Goal: Transaction & Acquisition: Purchase product/service

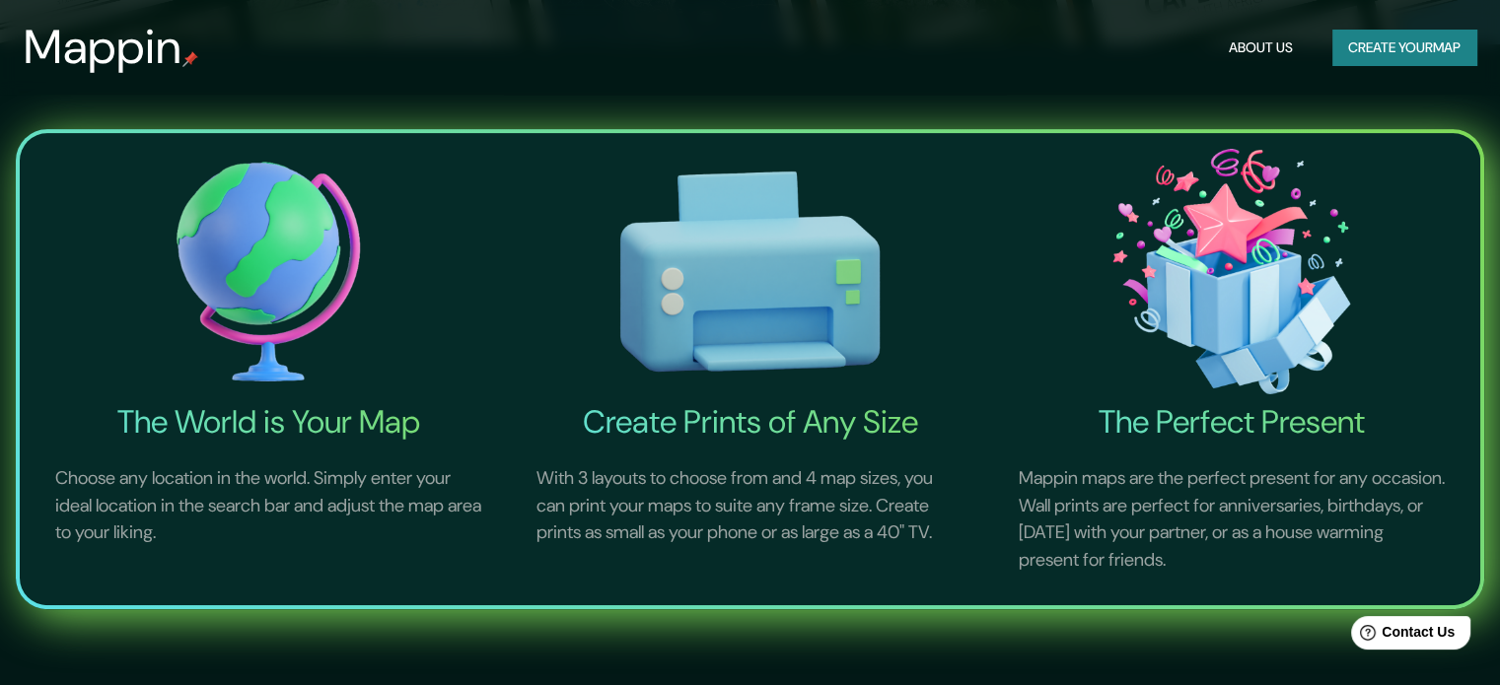
scroll to position [394, 0]
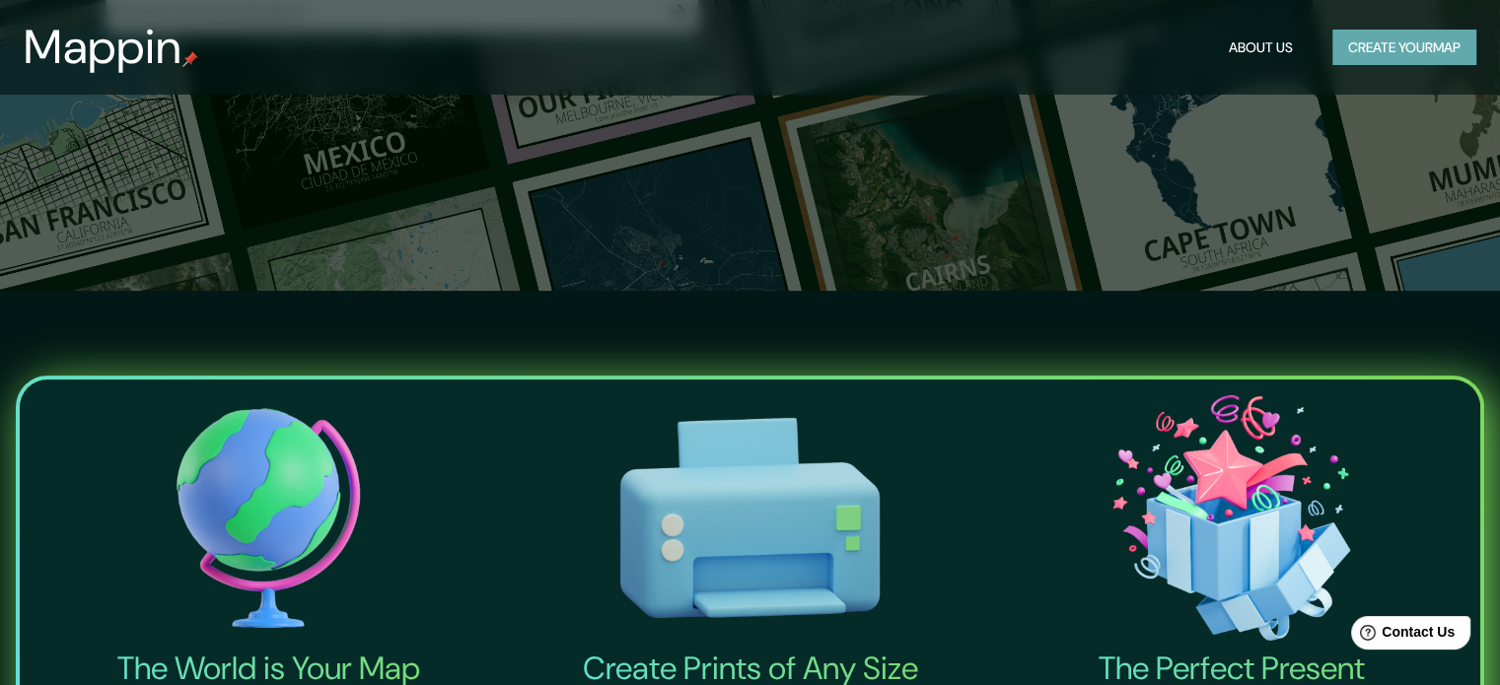
click at [1462, 48] on button "Create your map" at bounding box center [1404, 48] width 144 height 36
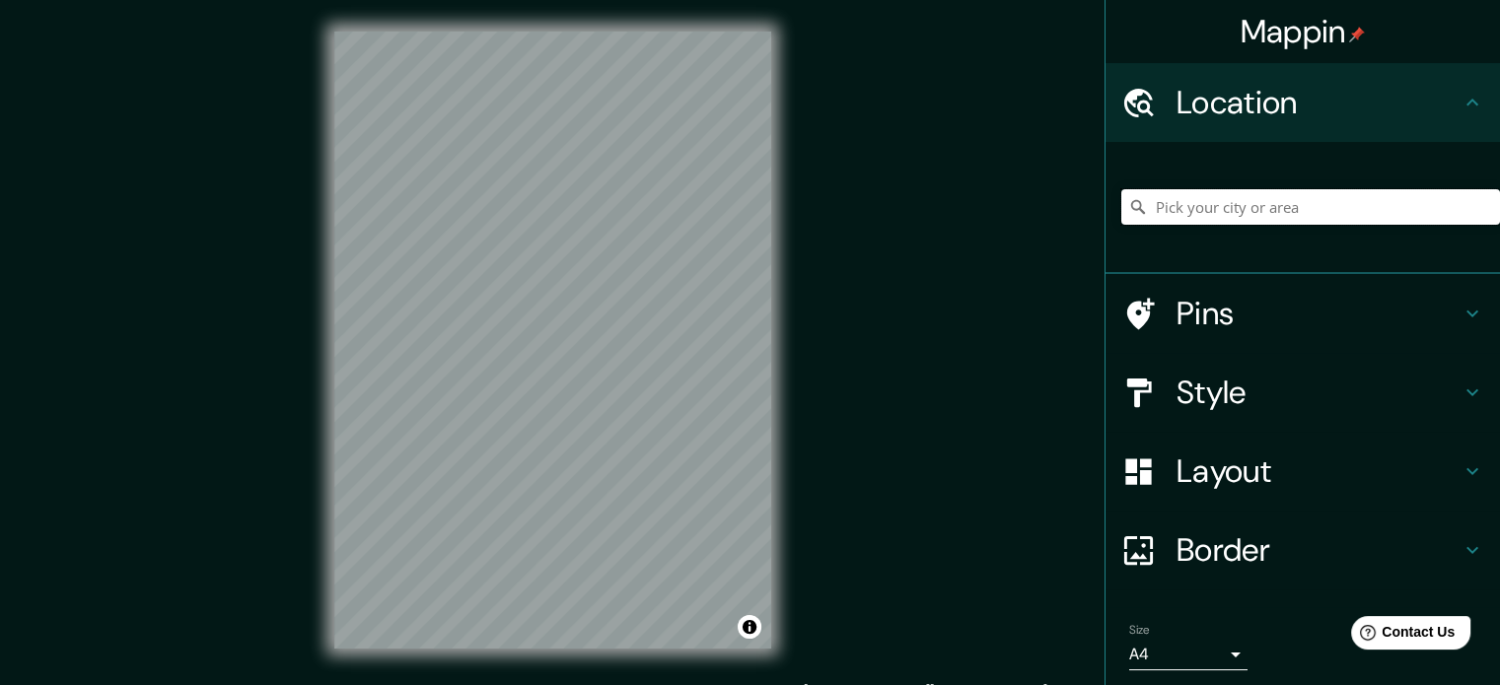
click at [1209, 204] on input "Pick your city or area" at bounding box center [1310, 207] width 379 height 36
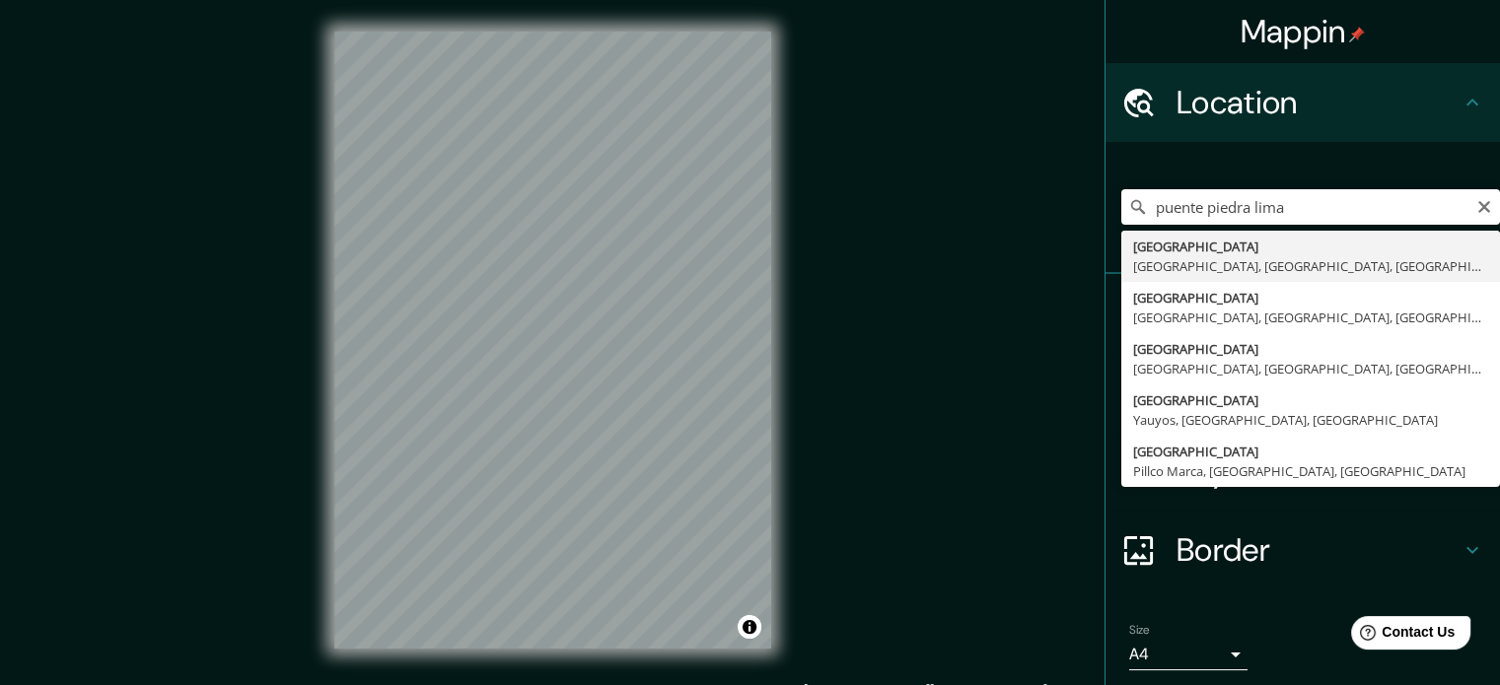
type input "Puente Piedra, Lima, Provincia de Lima, Perú"
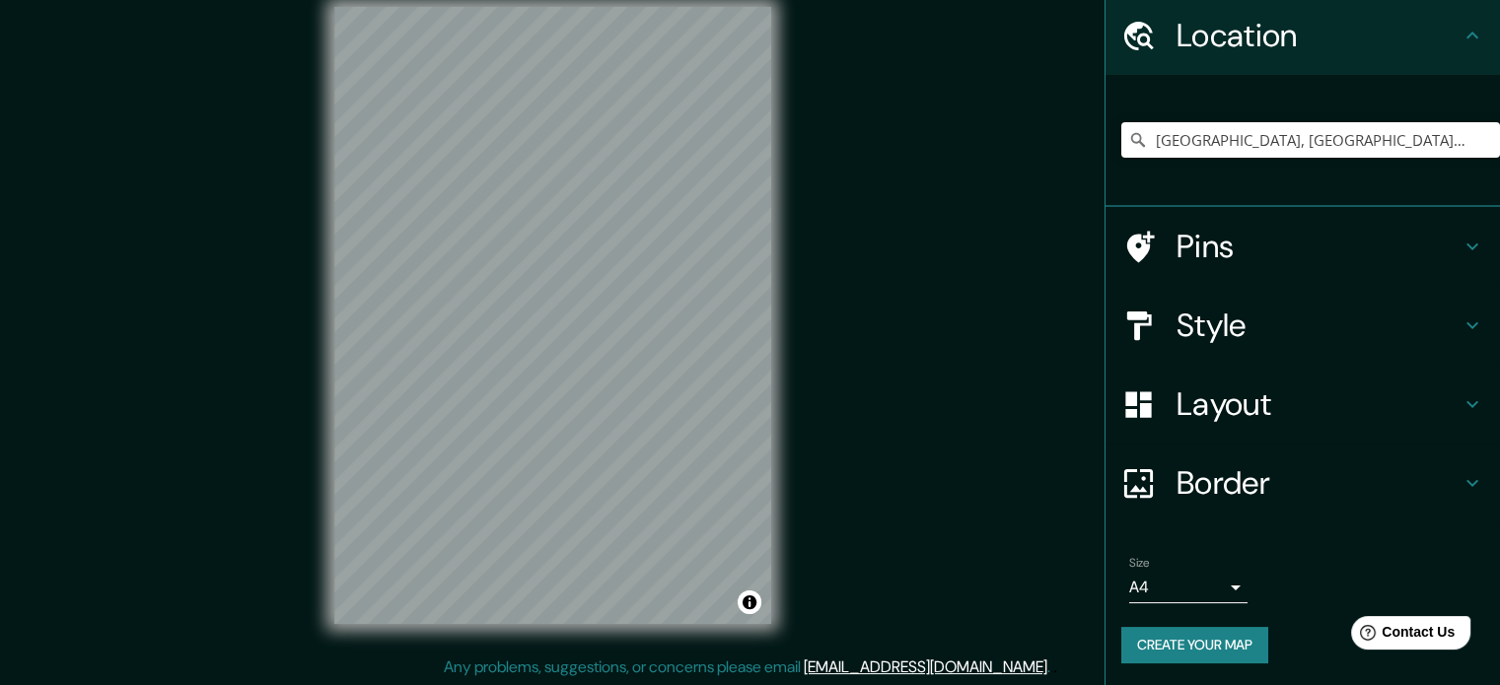
scroll to position [26, 0]
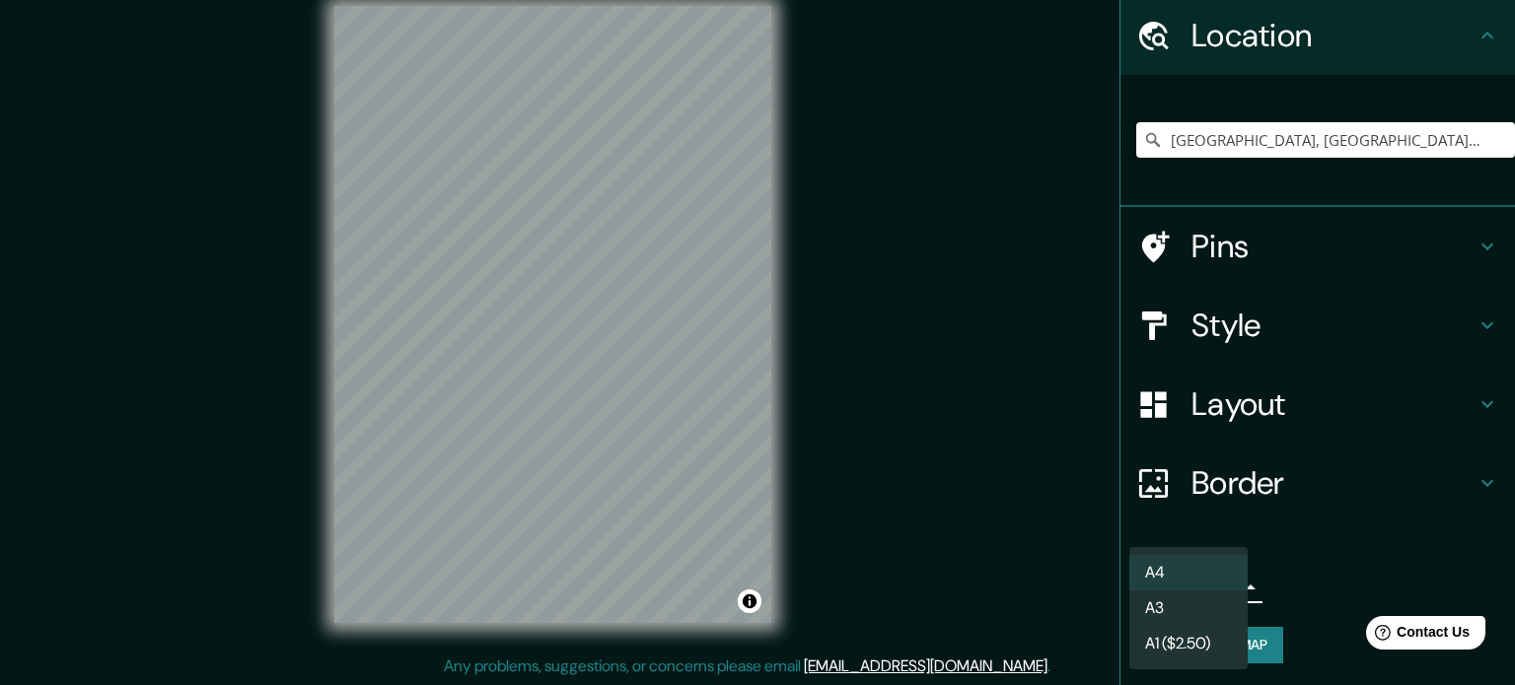
click at [1214, 580] on body "Mappin Location Puente Piedra, Lima, Provincia de Lima, Perú Pins Style Layout …" at bounding box center [757, 316] width 1515 height 685
click at [1195, 595] on li "A3" at bounding box center [1188, 609] width 118 height 36
type input "a4"
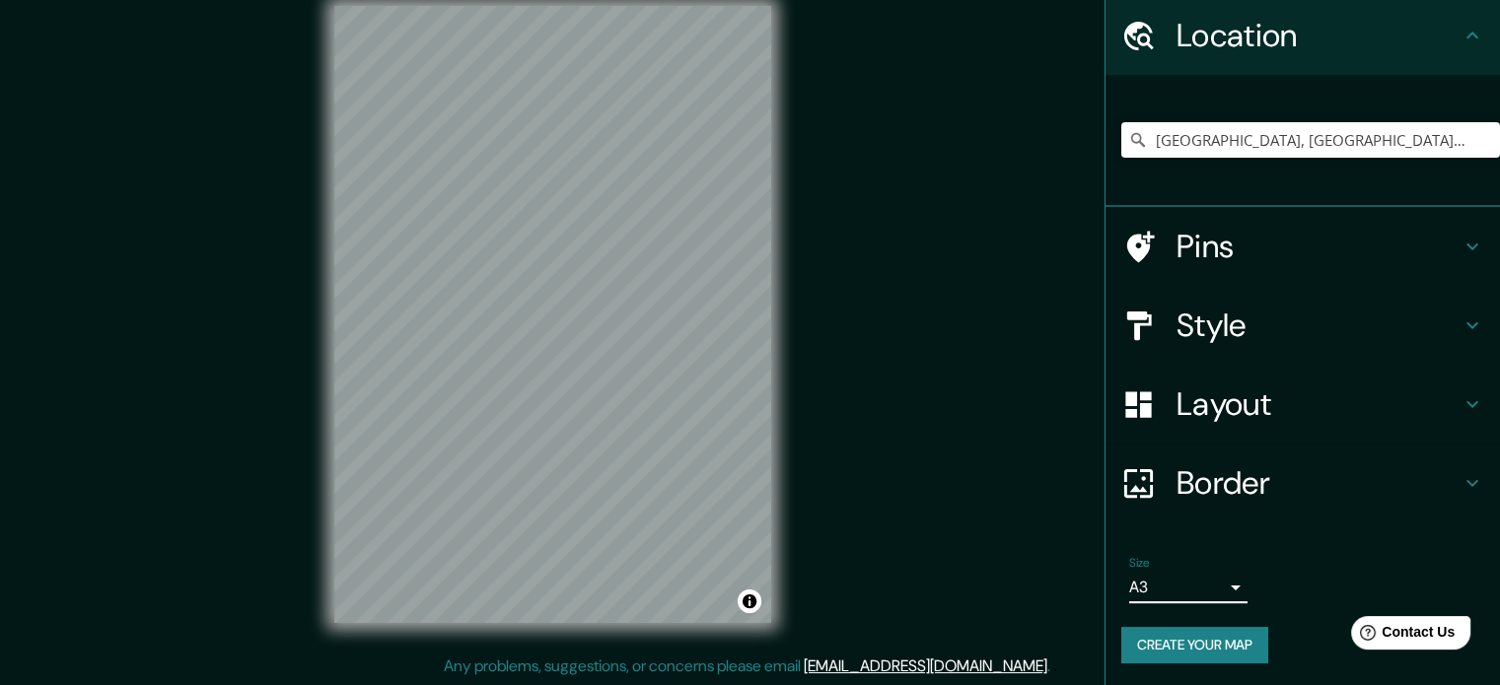
click at [1254, 472] on h4 "Border" at bounding box center [1319, 483] width 284 height 39
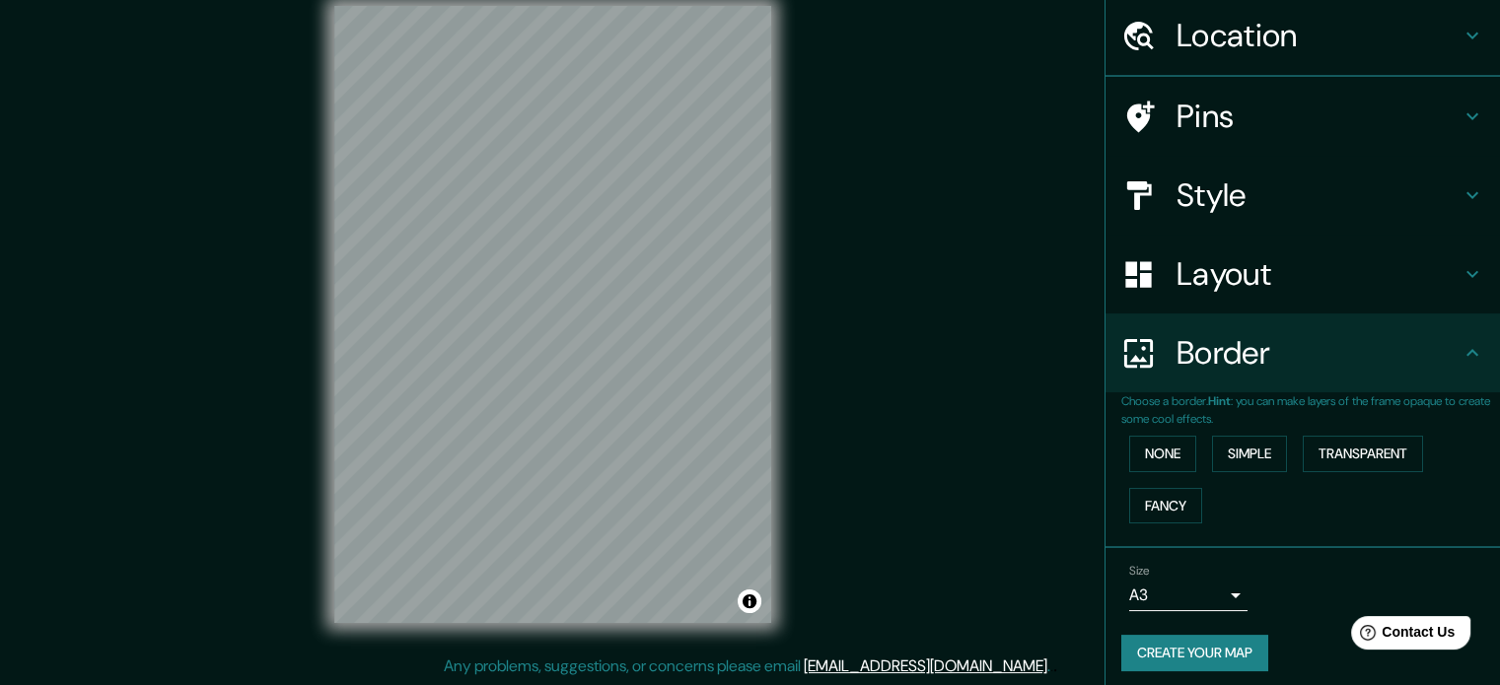
scroll to position [67, 0]
click at [1243, 286] on h4 "Layout" at bounding box center [1319, 273] width 284 height 39
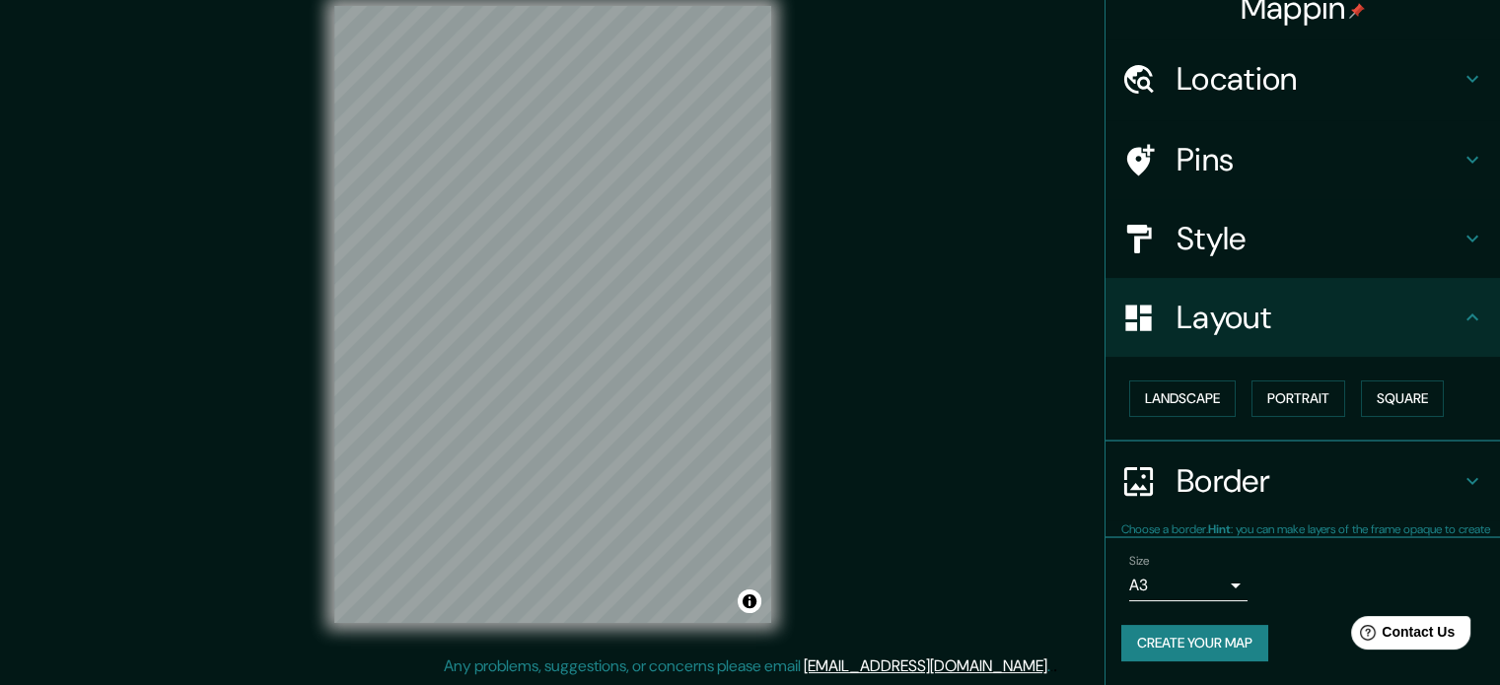
scroll to position [22, 0]
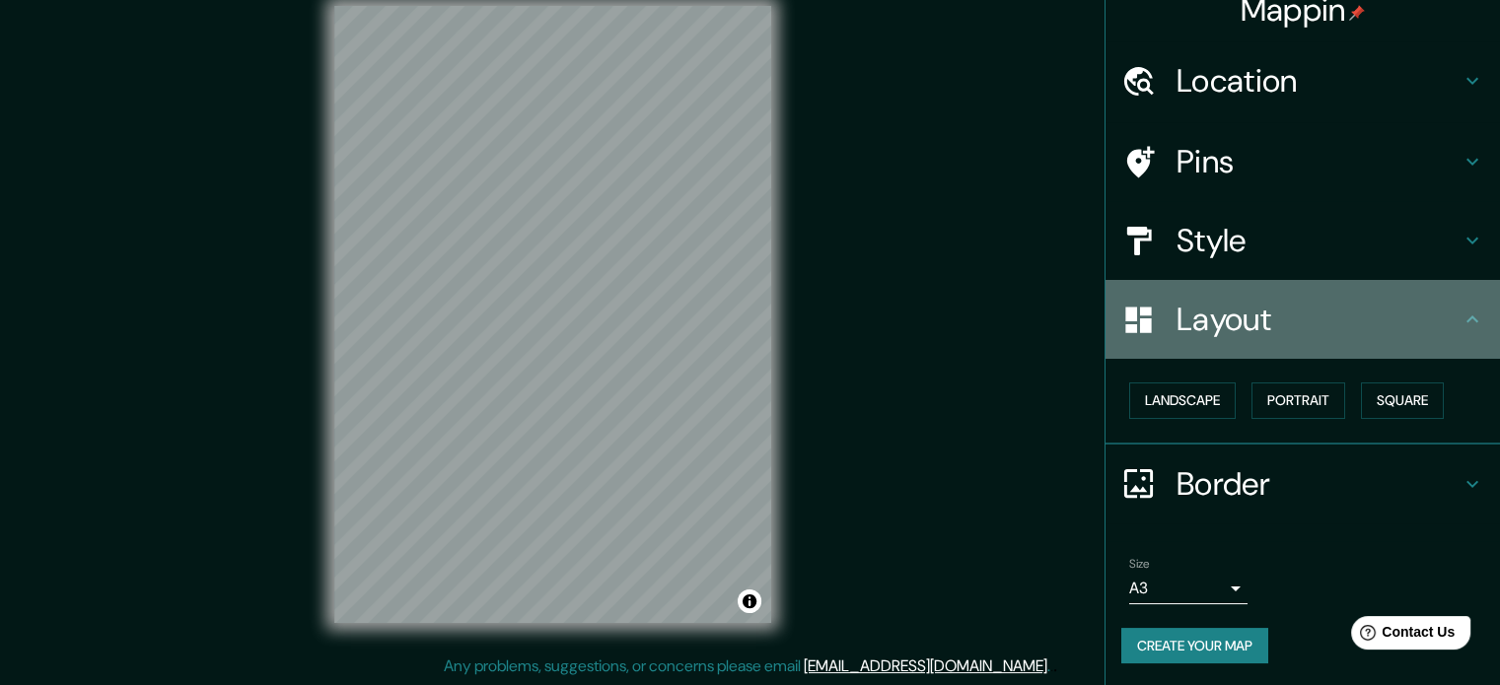
click at [1244, 280] on div "Layout" at bounding box center [1303, 319] width 394 height 79
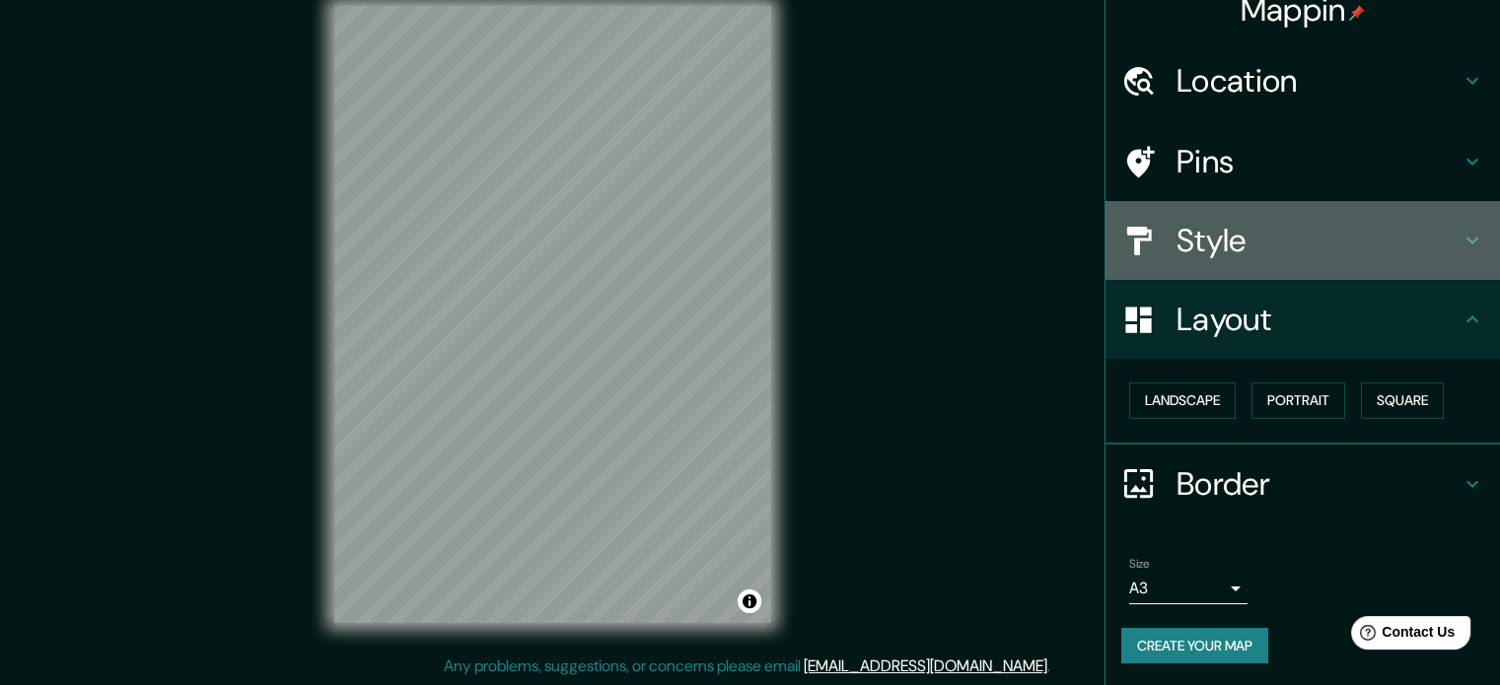
click at [1216, 242] on h4 "Style" at bounding box center [1319, 240] width 284 height 39
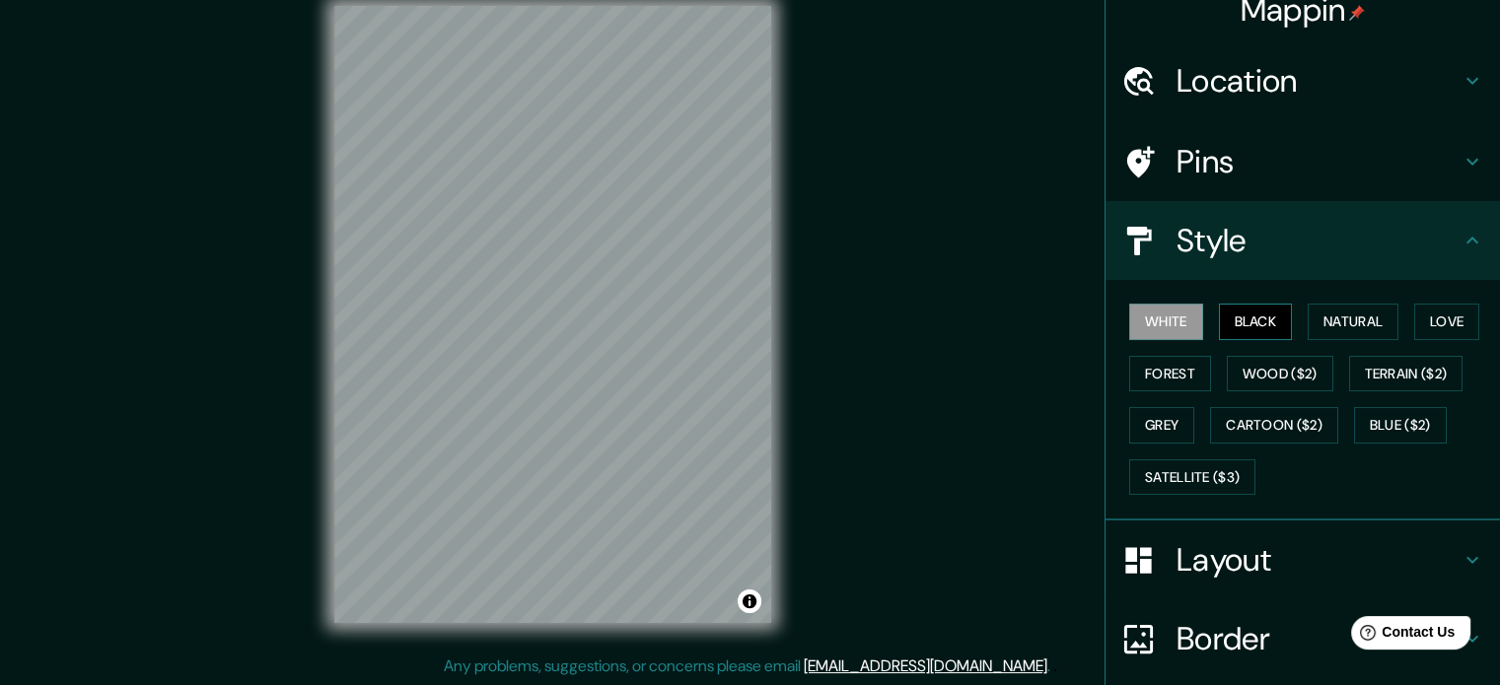
click at [1251, 316] on button "Black" at bounding box center [1256, 322] width 74 height 36
click at [1308, 312] on button "Natural" at bounding box center [1353, 322] width 91 height 36
click at [1436, 330] on button "Love" at bounding box center [1446, 322] width 65 height 36
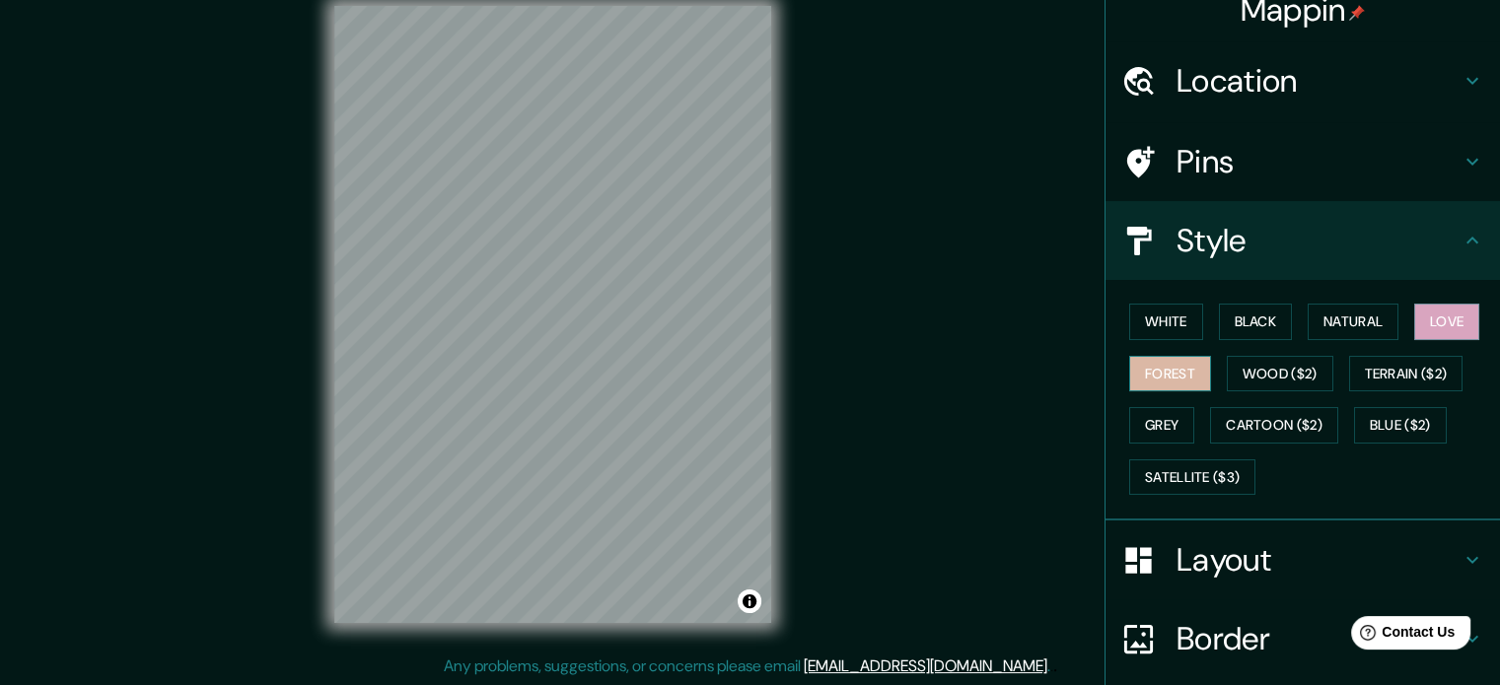
click at [1160, 374] on button "Forest" at bounding box center [1170, 374] width 82 height 36
click at [1270, 367] on button "Wood ($2)" at bounding box center [1280, 374] width 107 height 36
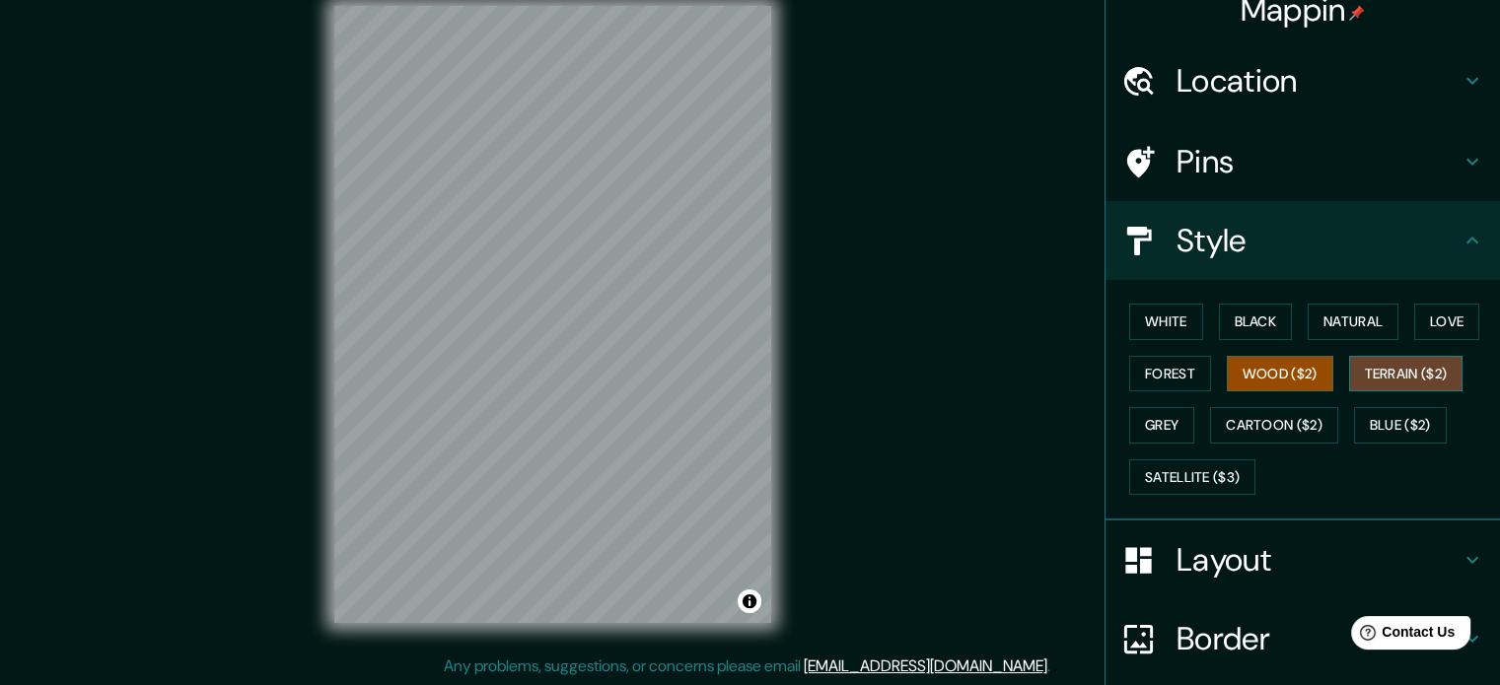
click at [1362, 374] on button "Terrain ($2)" at bounding box center [1406, 374] width 114 height 36
click at [1158, 419] on button "Grey" at bounding box center [1161, 425] width 65 height 36
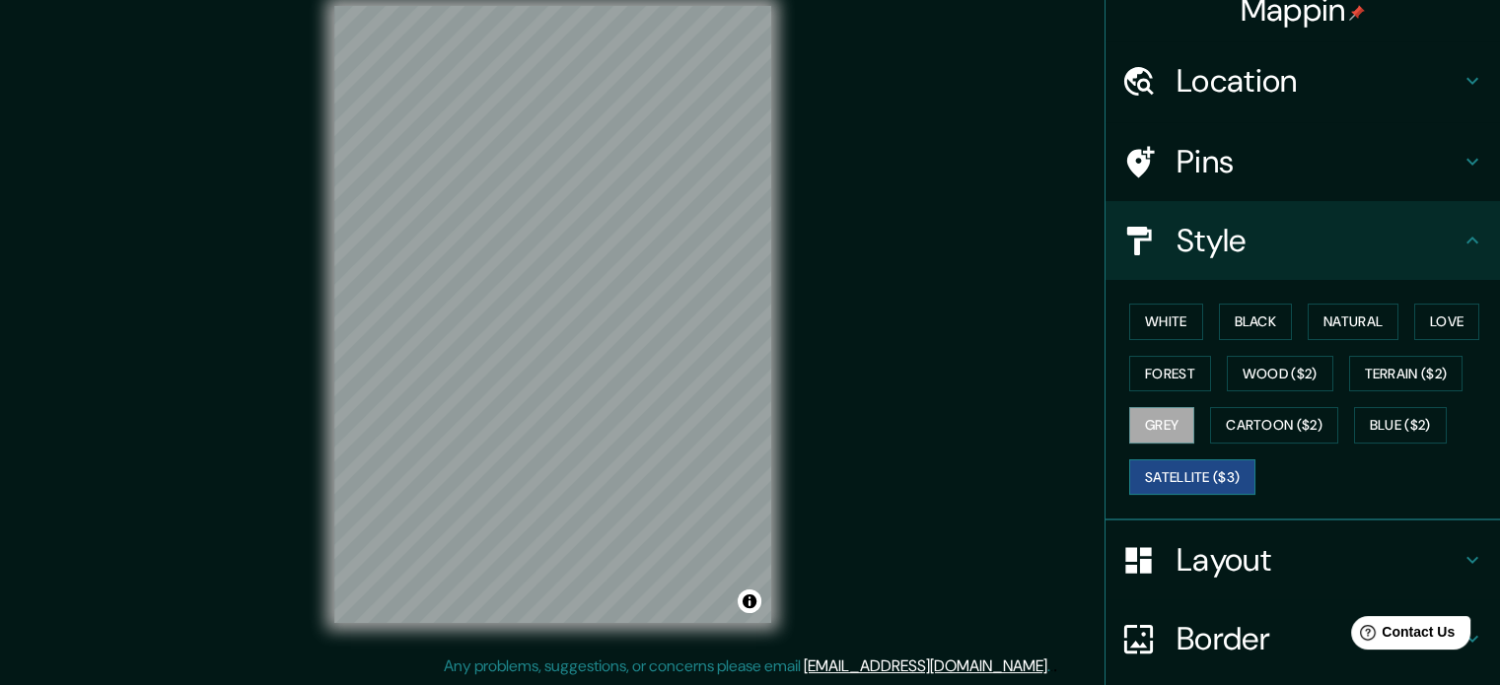
click at [1224, 473] on button "Satellite ($3)" at bounding box center [1192, 478] width 126 height 36
click at [1397, 420] on button "Blue ($2)" at bounding box center [1400, 425] width 93 height 36
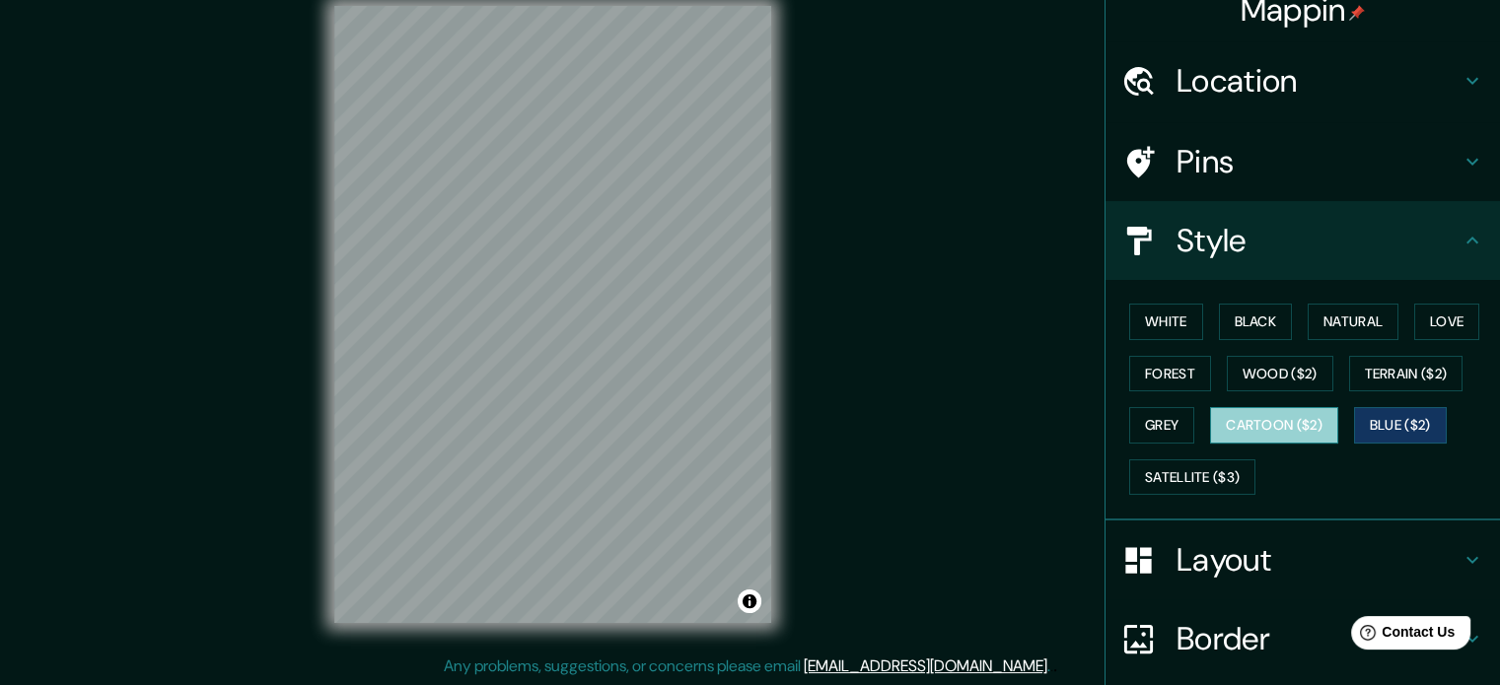
click at [1262, 409] on button "Cartoon ($2)" at bounding box center [1274, 425] width 128 height 36
click at [1228, 311] on button "Black" at bounding box center [1256, 322] width 74 height 36
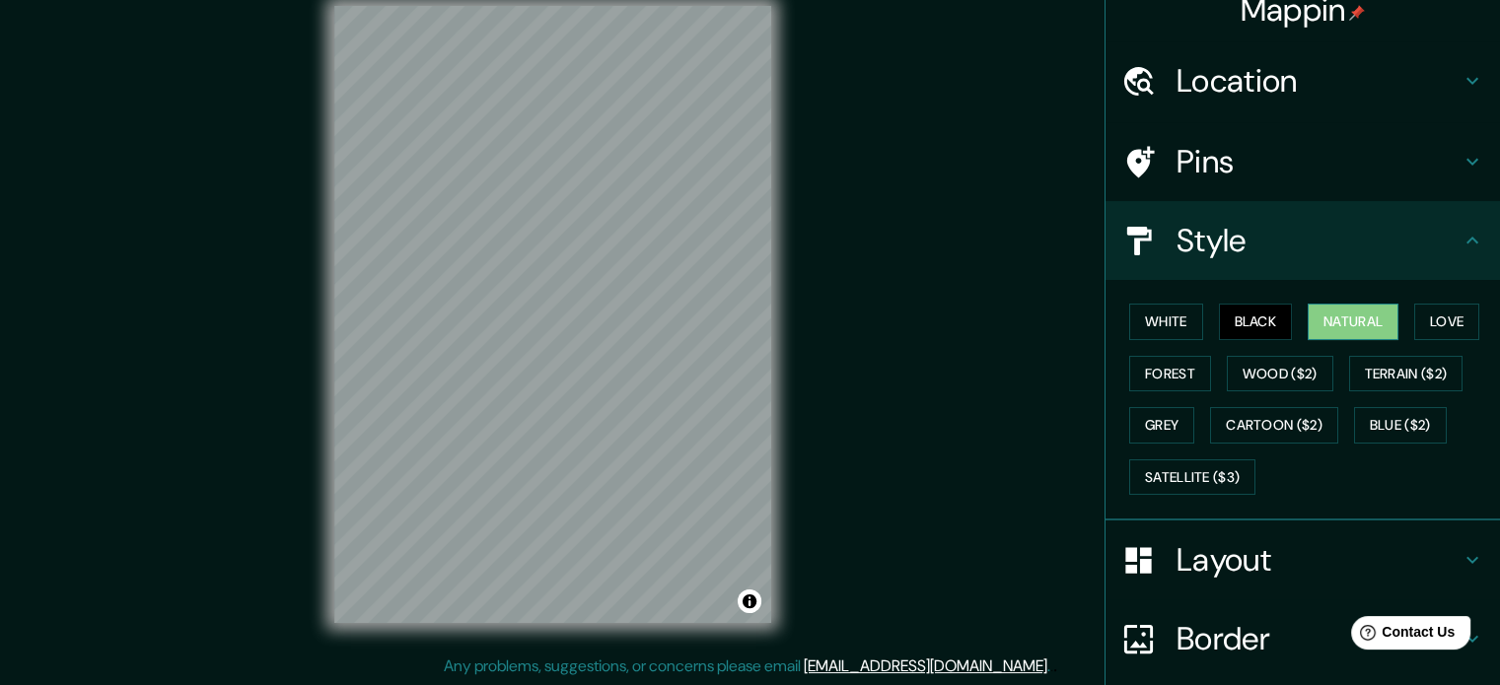
click at [1348, 324] on button "Natural" at bounding box center [1353, 322] width 91 height 36
click at [1219, 308] on button "Black" at bounding box center [1256, 322] width 74 height 36
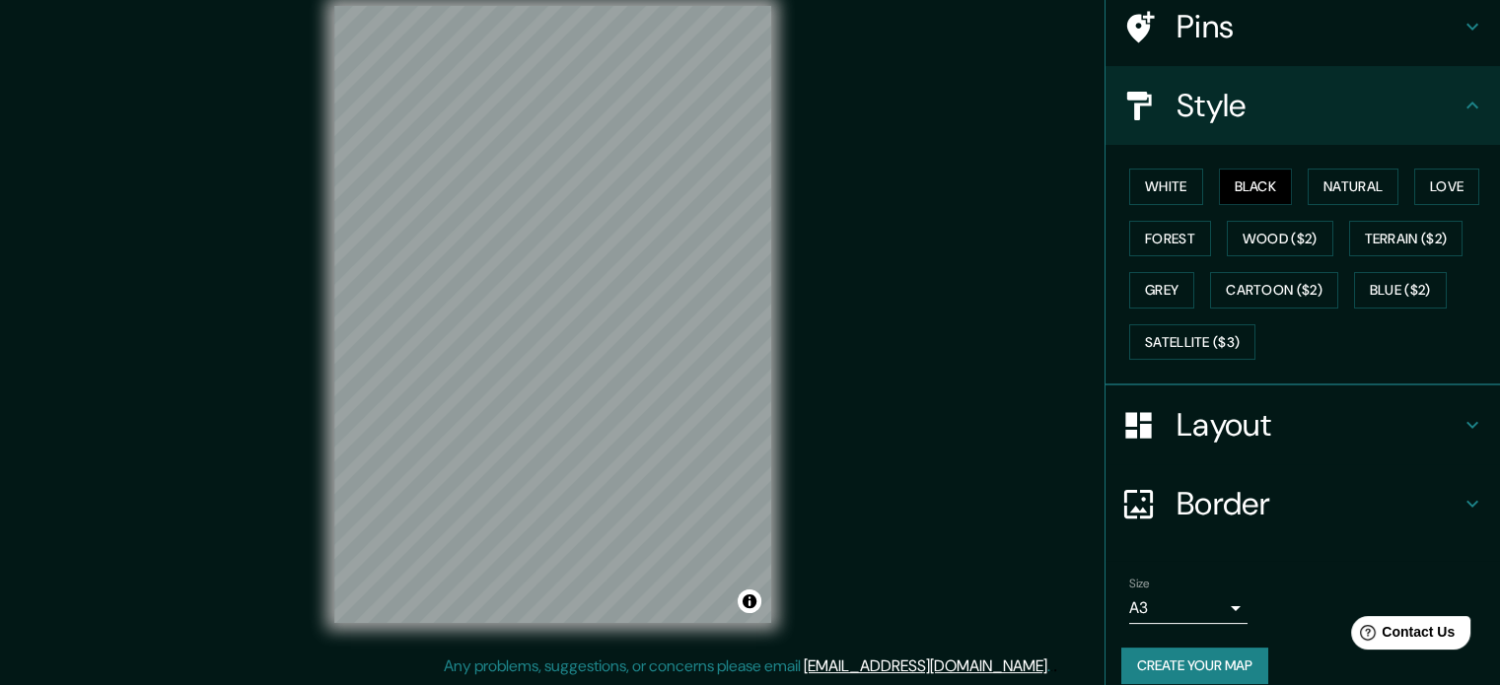
scroll to position [176, 0]
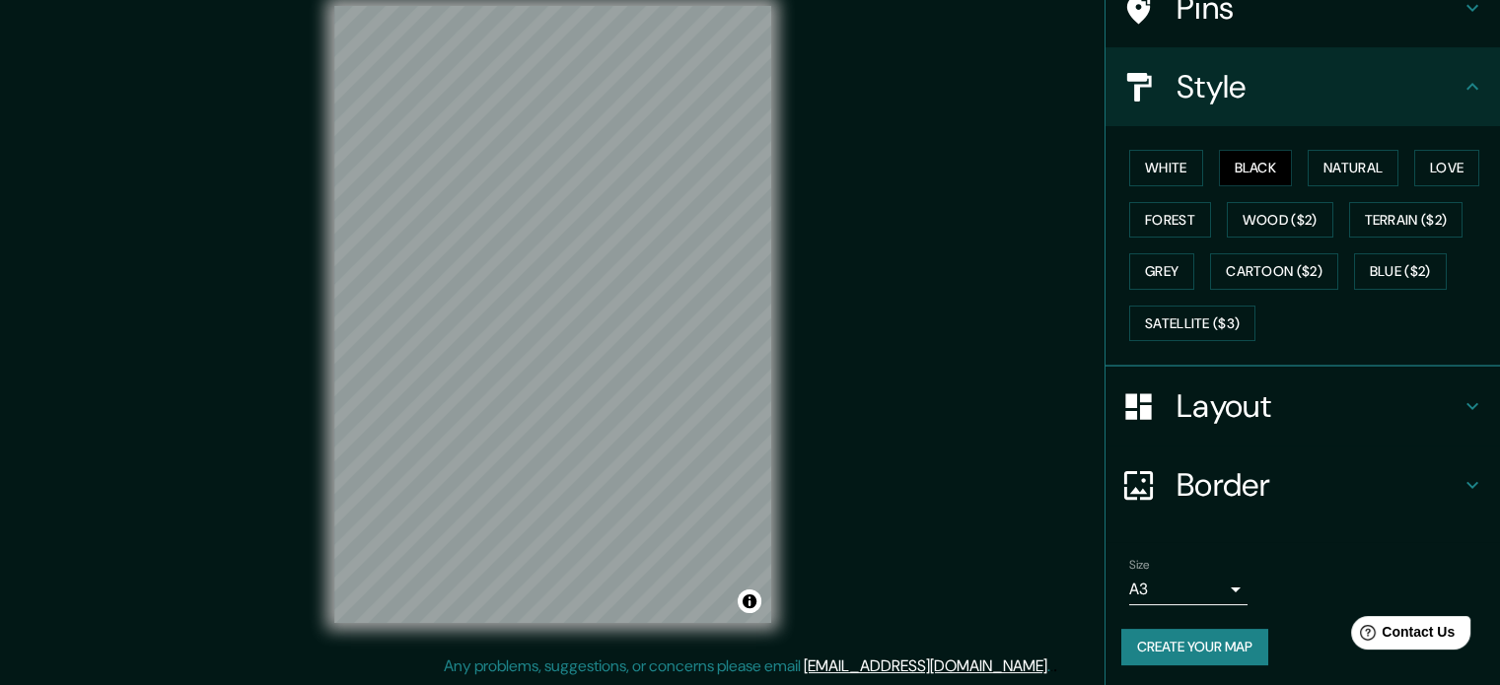
click at [1186, 635] on button "Create your map" at bounding box center [1194, 647] width 147 height 36
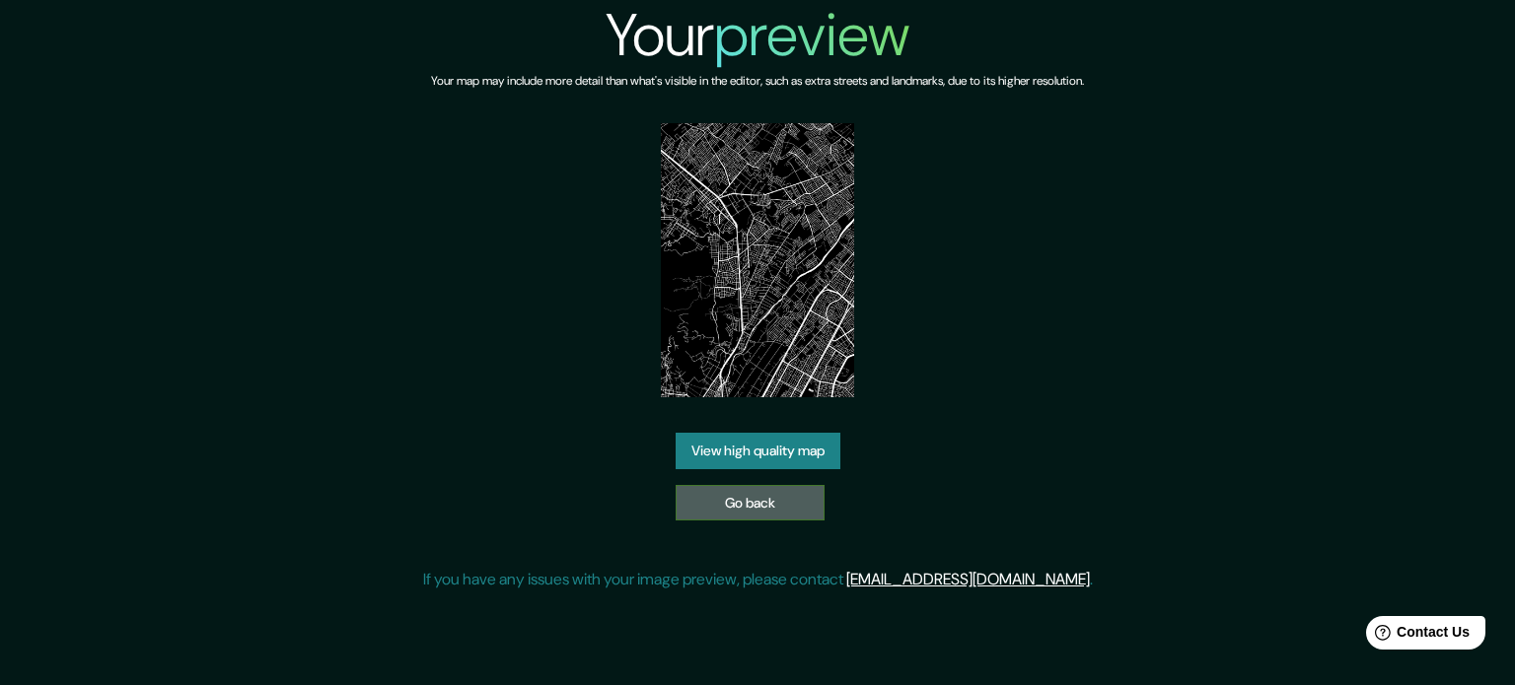
click at [774, 493] on link "Go back" at bounding box center [750, 503] width 149 height 36
click at [763, 493] on link "Go back" at bounding box center [750, 503] width 149 height 36
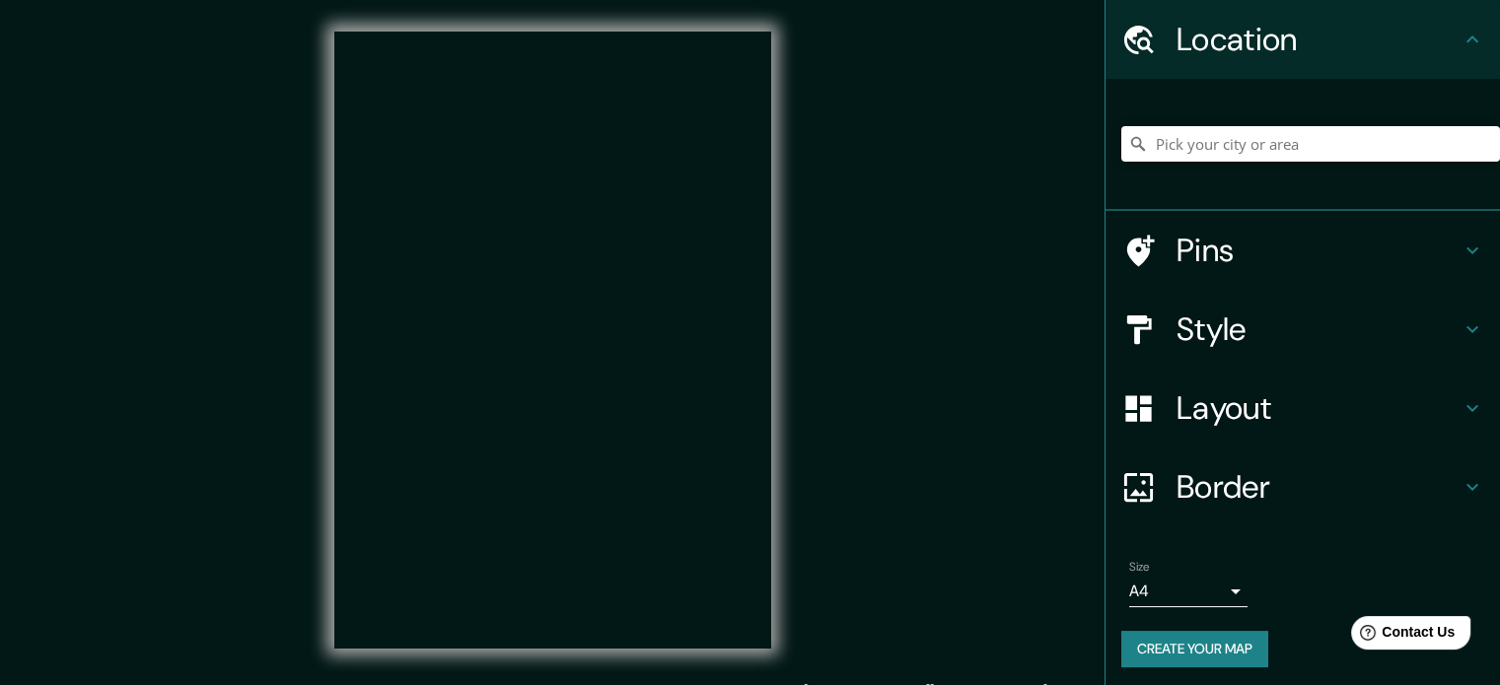
scroll to position [67, 0]
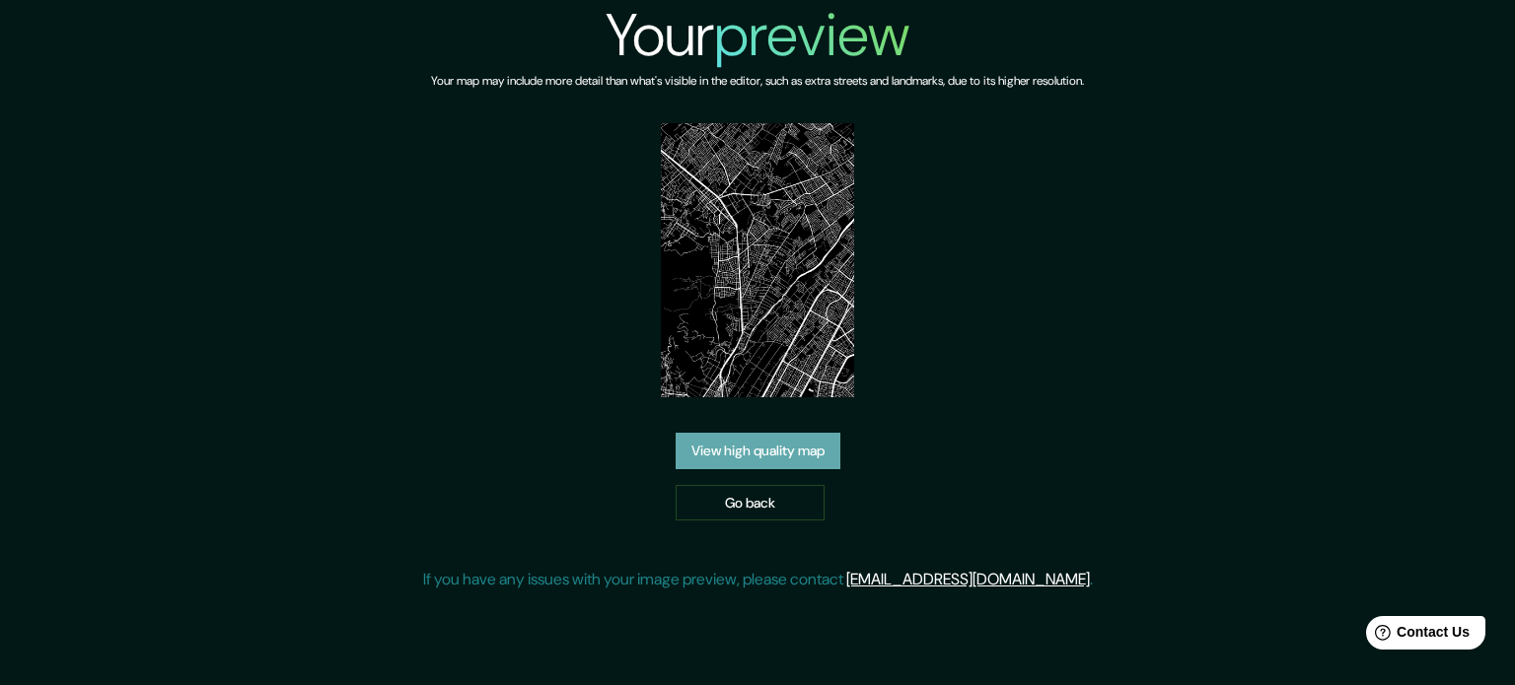
click at [821, 451] on link "View high quality map" at bounding box center [758, 451] width 165 height 36
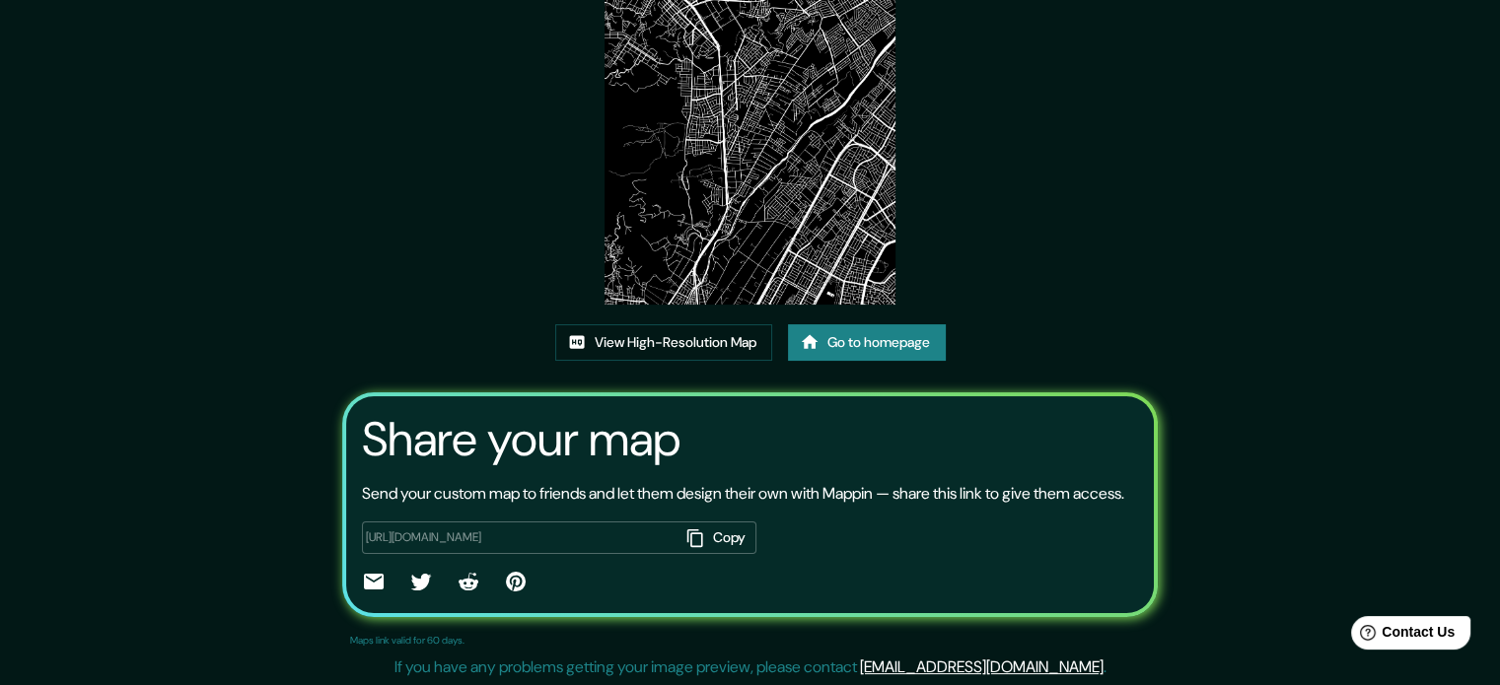
scroll to position [197, 0]
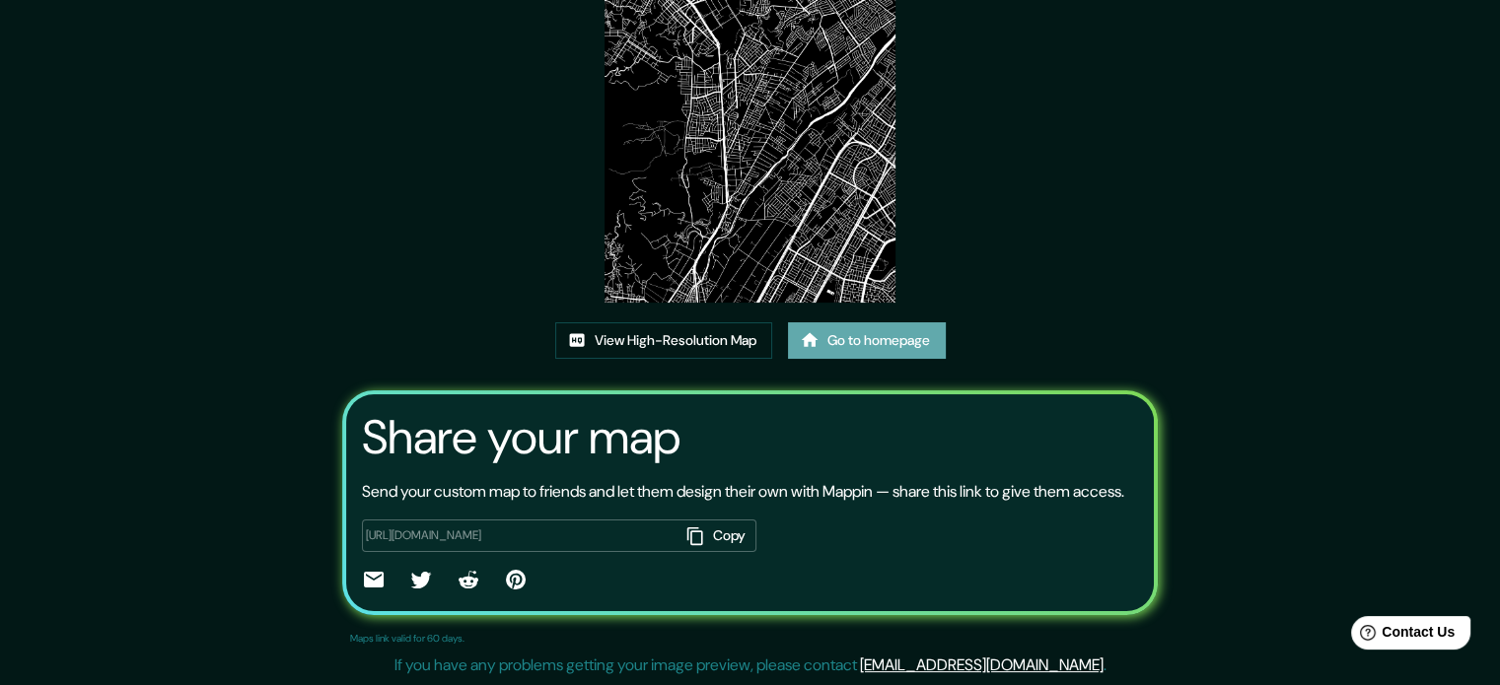
click at [889, 344] on link "Go to homepage" at bounding box center [867, 341] width 158 height 36
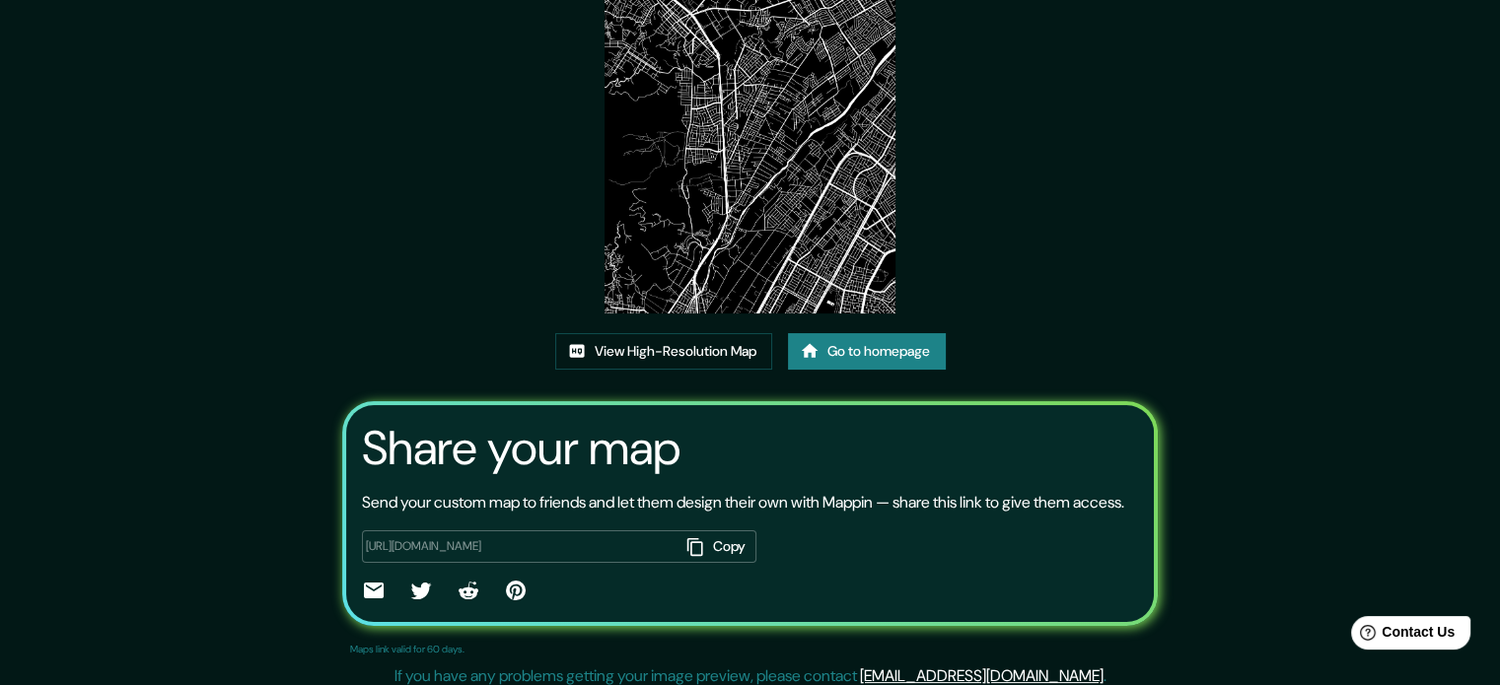
scroll to position [197, 0]
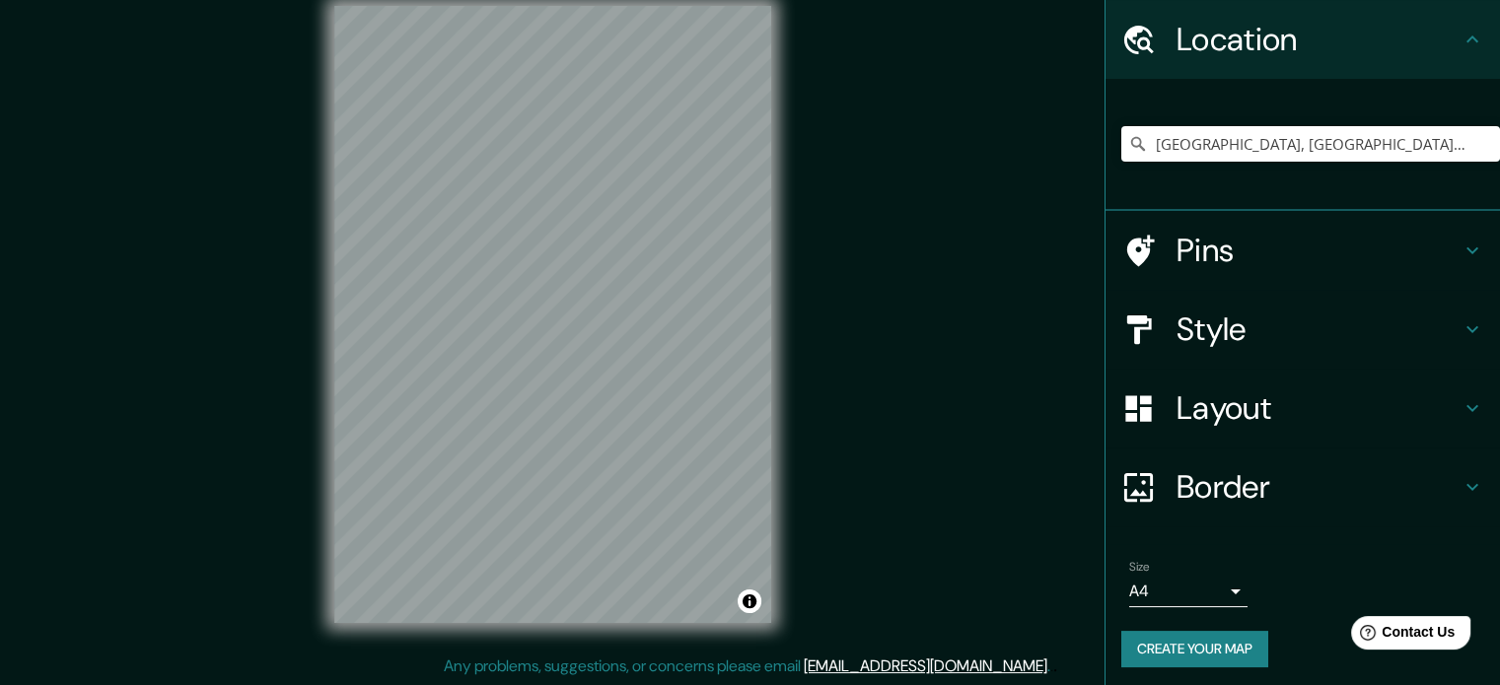
scroll to position [67, 0]
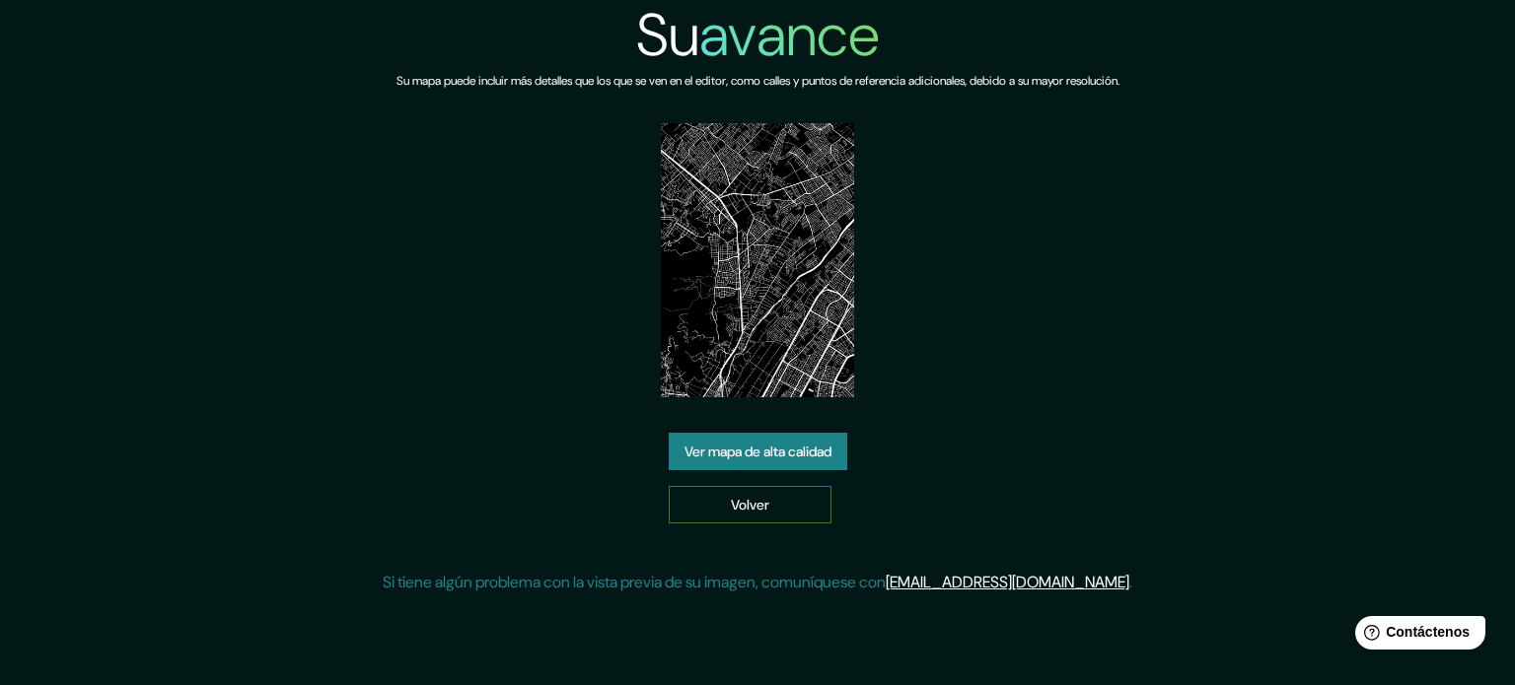
click at [790, 512] on link "Volver" at bounding box center [750, 504] width 163 height 37
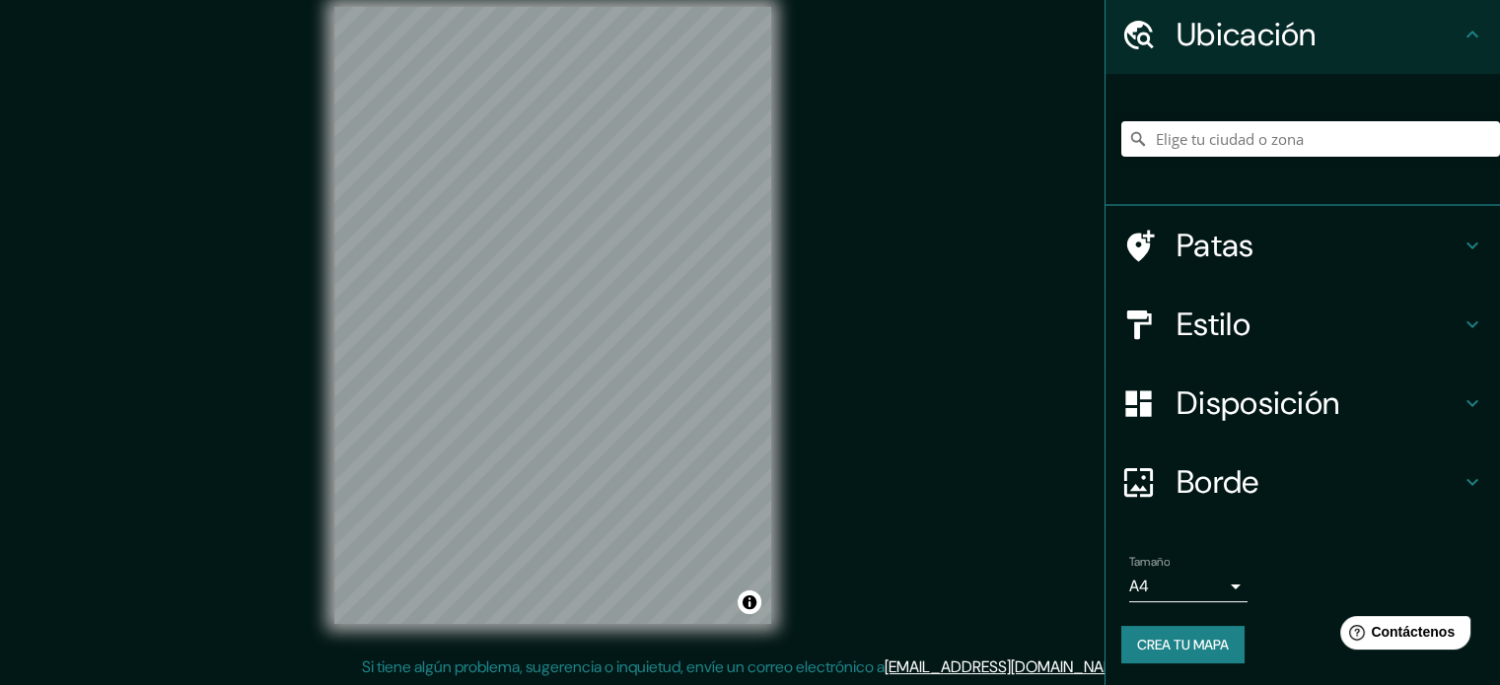
scroll to position [26, 0]
click at [1254, 136] on input "Elige tu ciudad o zona" at bounding box center [1310, 139] width 379 height 36
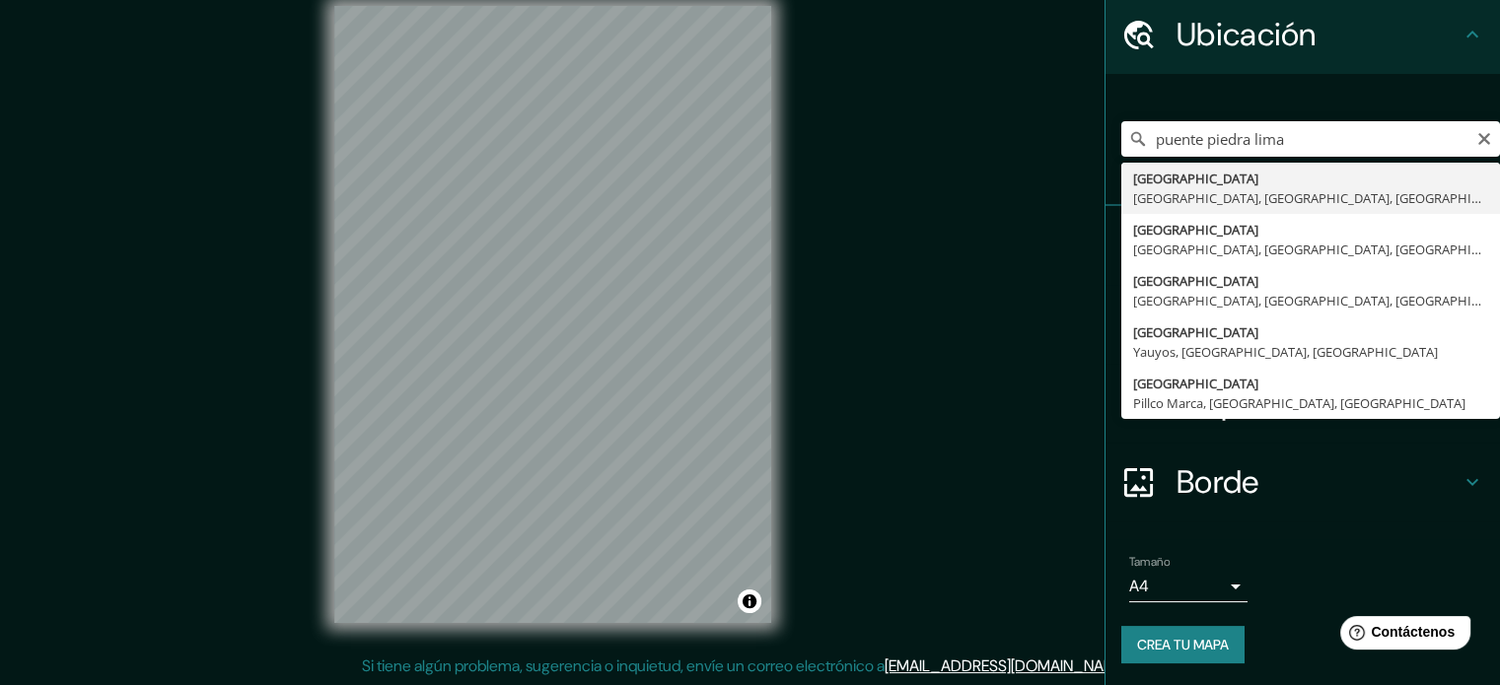
type input "[GEOGRAPHIC_DATA], [GEOGRAPHIC_DATA], [GEOGRAPHIC_DATA], [GEOGRAPHIC_DATA]"
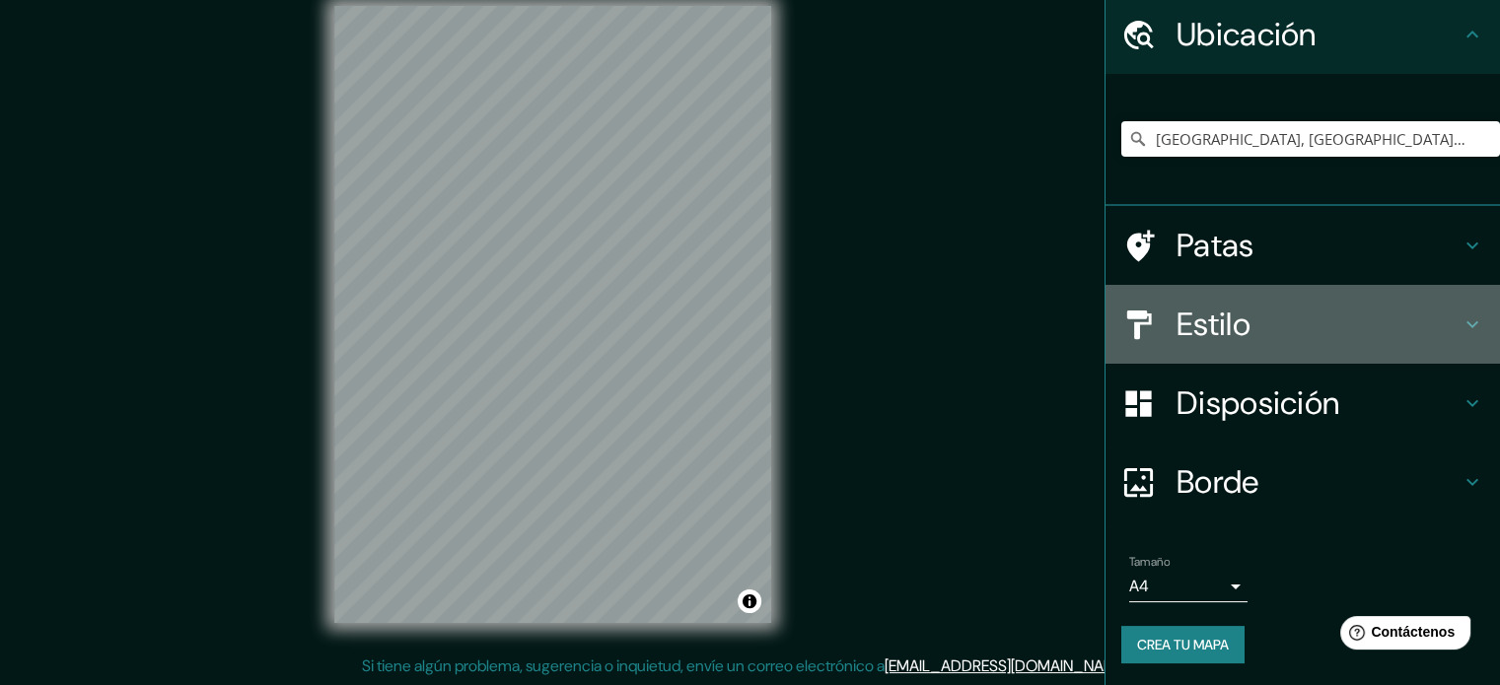
click at [1262, 323] on h4 "Estilo" at bounding box center [1319, 324] width 284 height 39
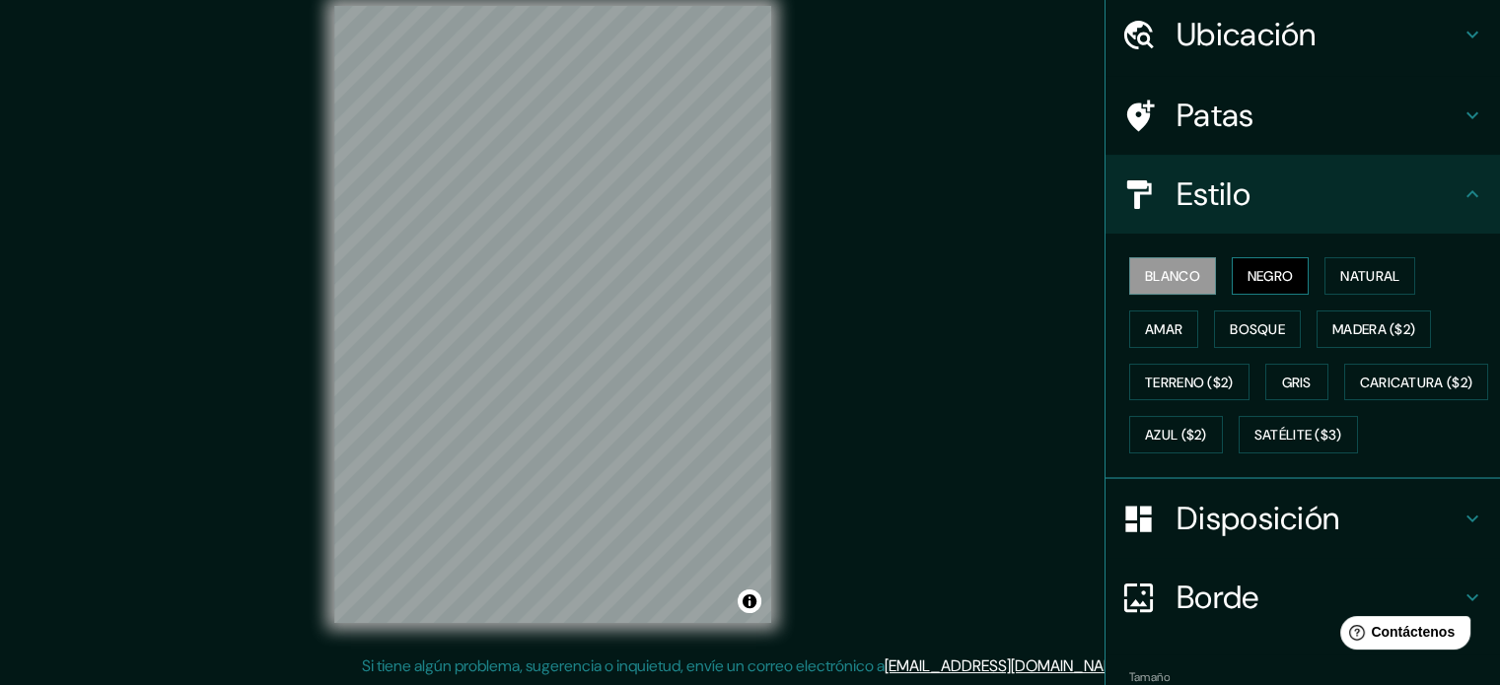
click at [1232, 273] on button "Negro" at bounding box center [1271, 275] width 78 height 37
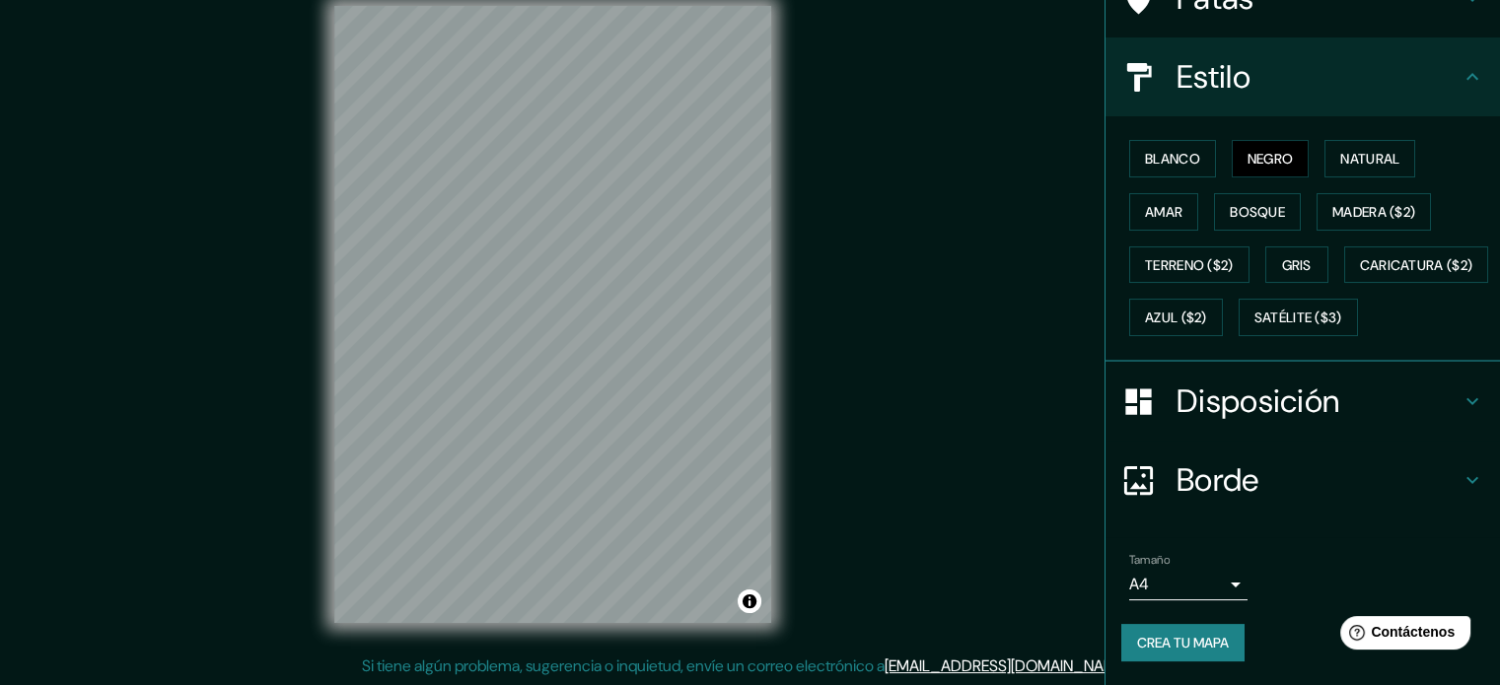
scroll to position [233, 0]
click at [1201, 641] on font "Crea tu mapa" at bounding box center [1183, 643] width 92 height 18
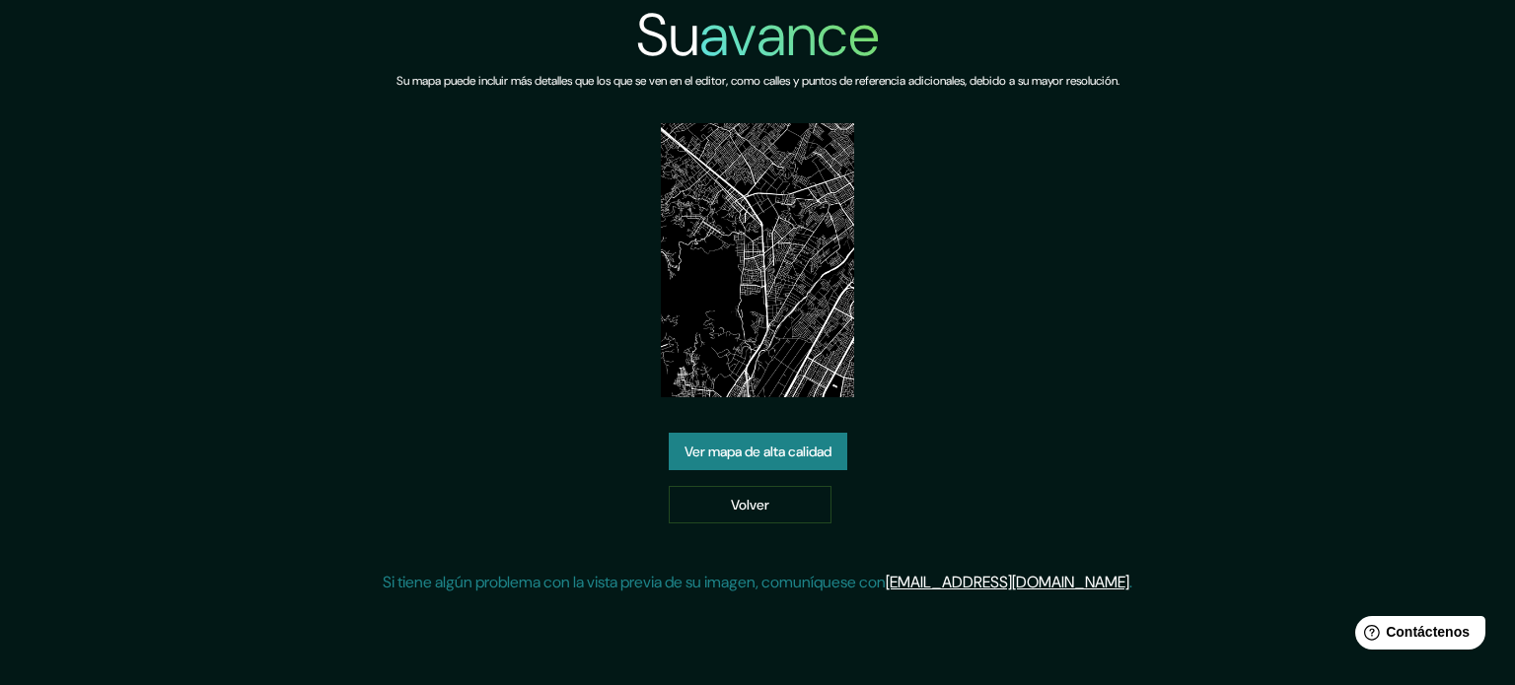
click at [793, 450] on font "Ver mapa de alta calidad" at bounding box center [757, 452] width 147 height 18
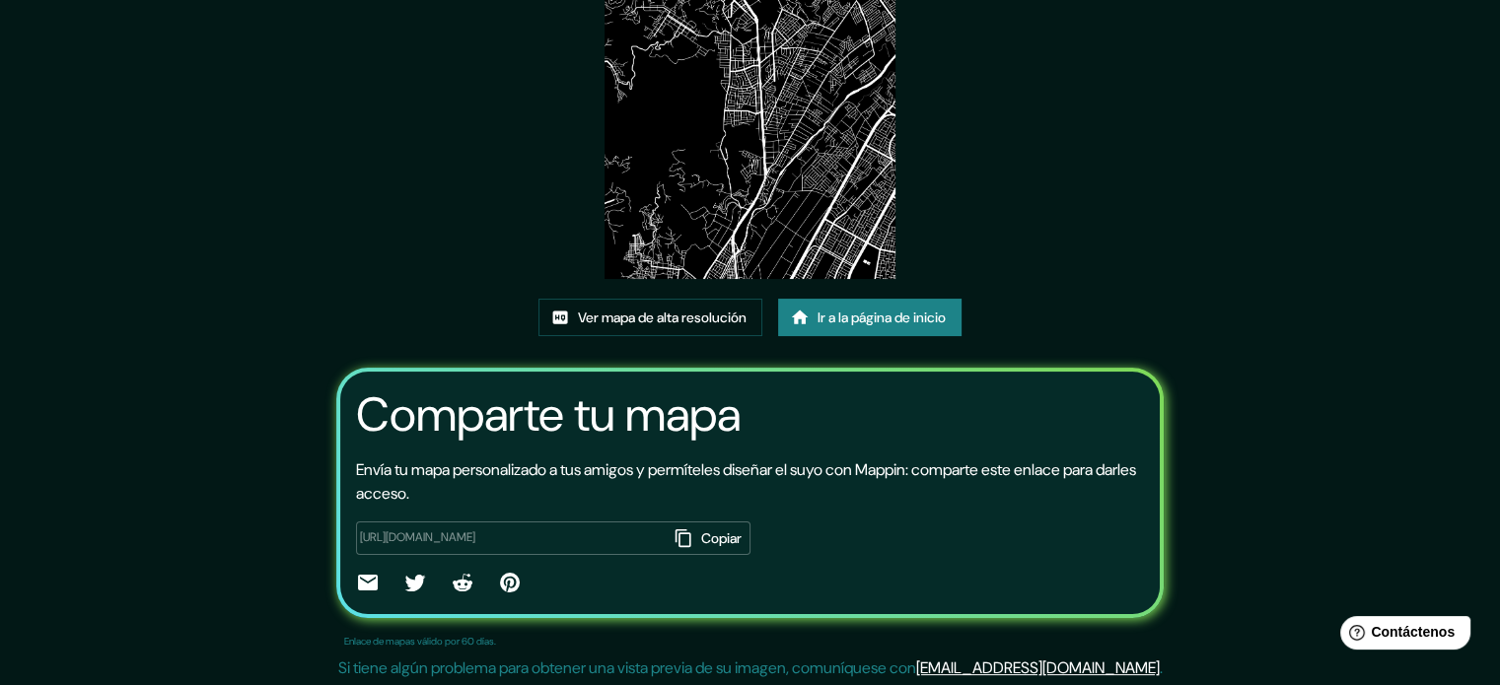
scroll to position [221, 0]
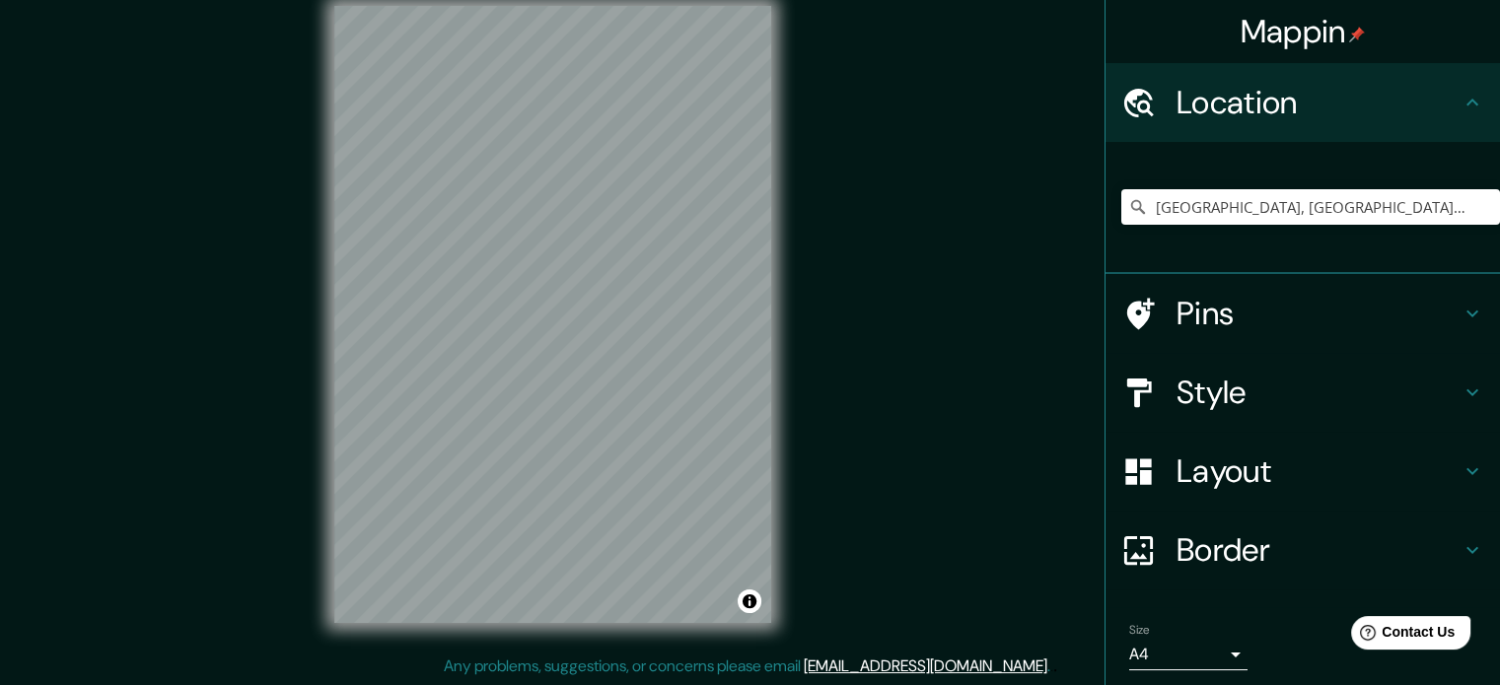
click at [1415, 539] on h4 "Border" at bounding box center [1319, 550] width 284 height 39
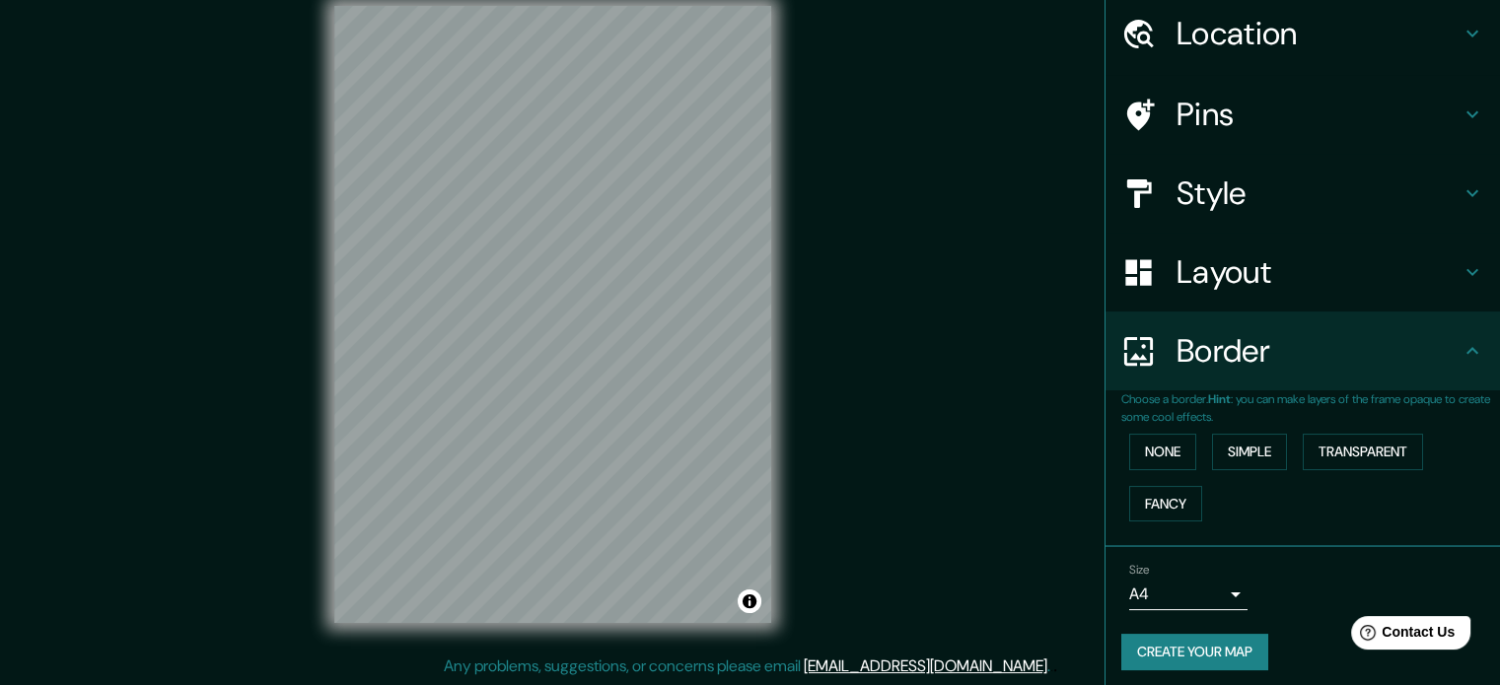
scroll to position [75, 0]
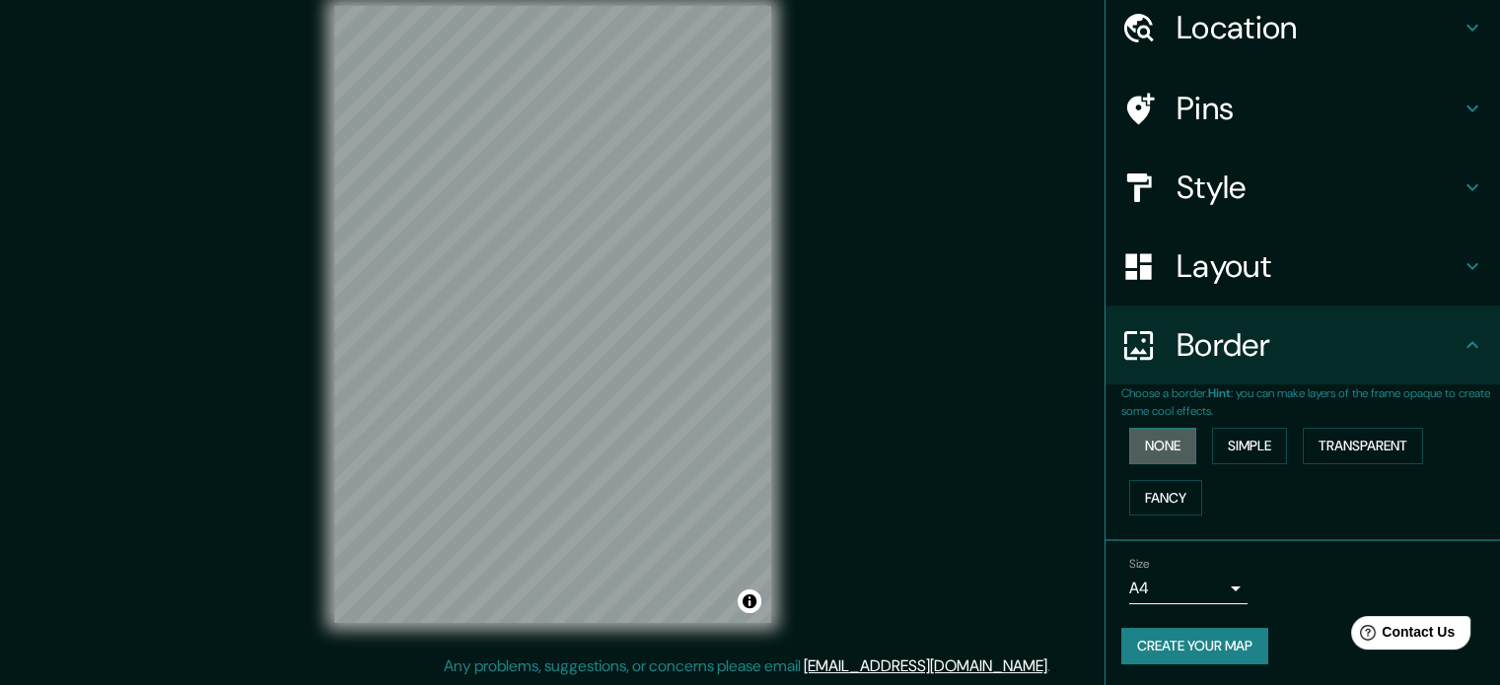
click at [1158, 448] on button "None" at bounding box center [1162, 446] width 67 height 36
click at [1223, 446] on button "Simple" at bounding box center [1249, 446] width 75 height 36
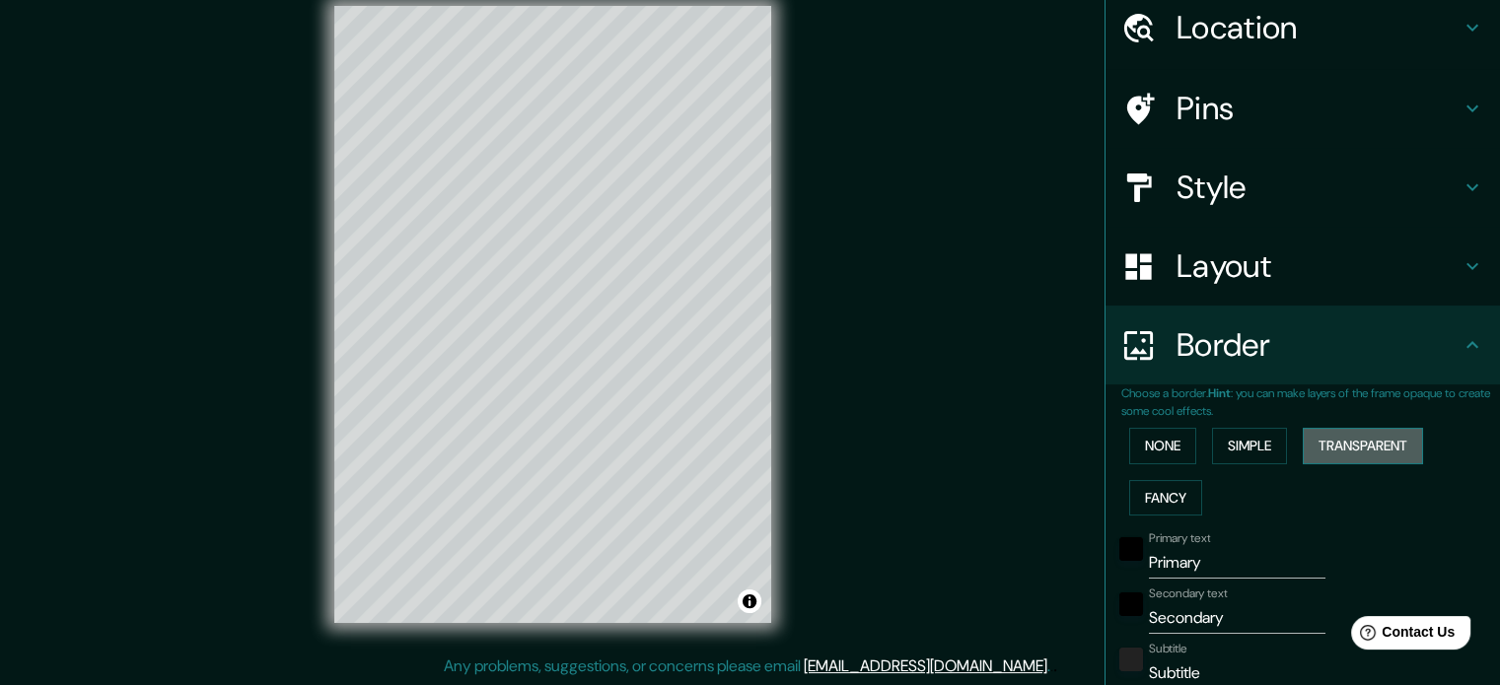
click at [1373, 444] on button "Transparent" at bounding box center [1363, 446] width 120 height 36
click at [1166, 485] on button "Fancy" at bounding box center [1165, 498] width 73 height 36
click at [1153, 447] on button "None" at bounding box center [1162, 446] width 67 height 36
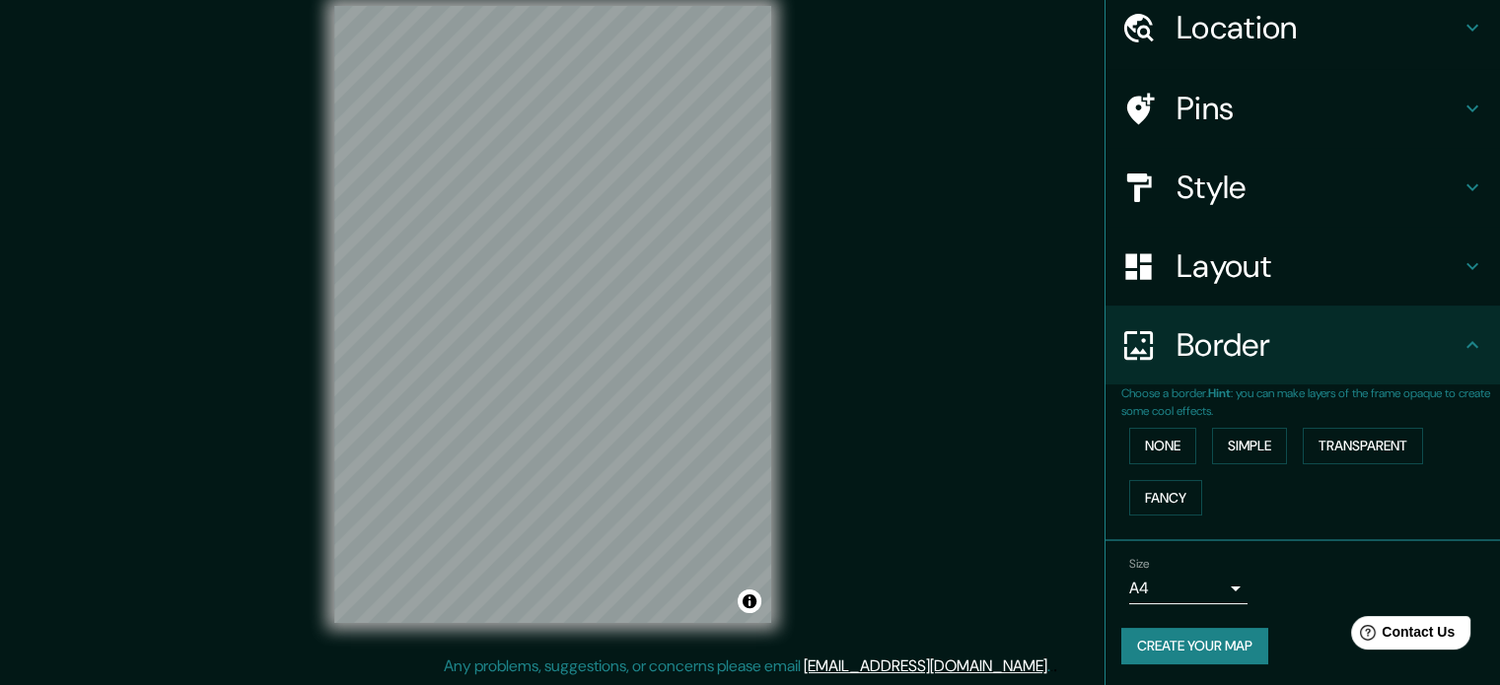
click at [1278, 431] on div "None Simple Transparent Fancy" at bounding box center [1310, 472] width 379 height 104
click at [1270, 439] on button "Simple" at bounding box center [1249, 446] width 75 height 36
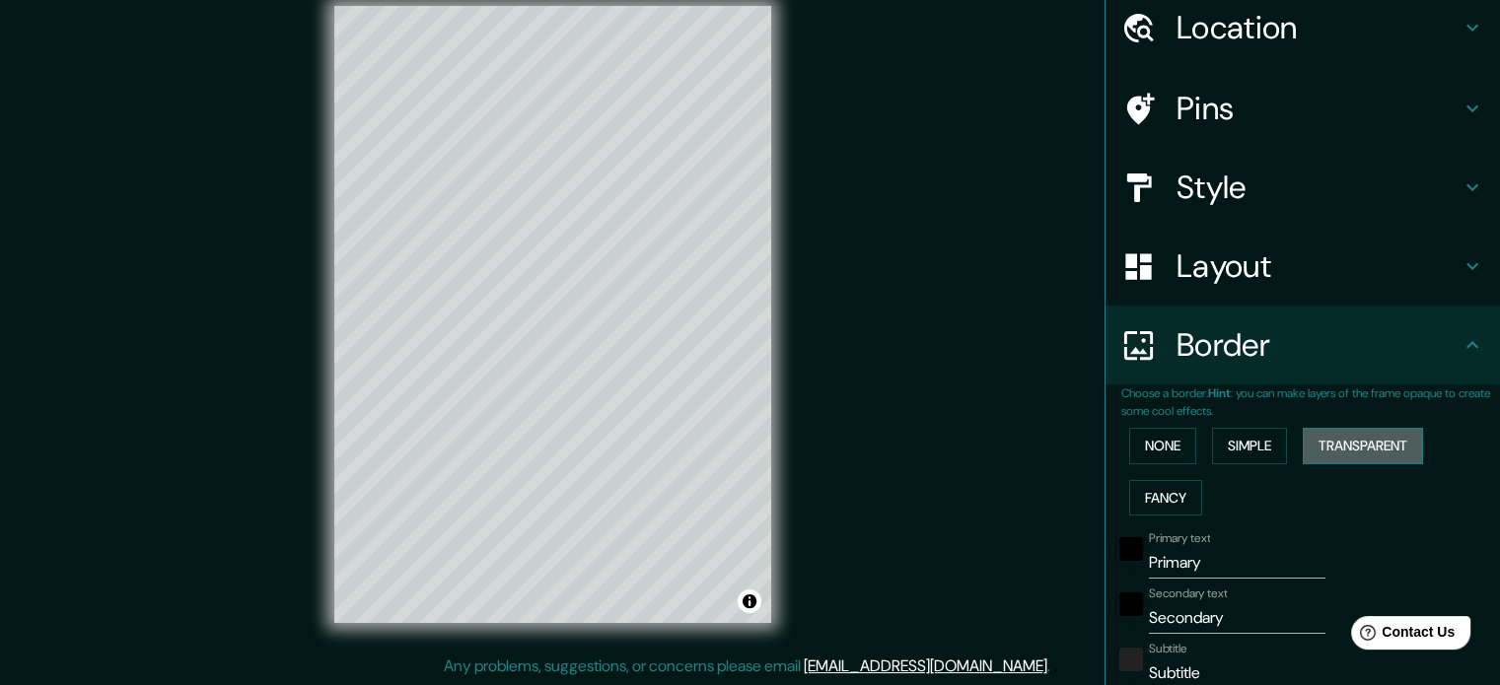
click at [1367, 435] on button "Transparent" at bounding box center [1363, 446] width 120 height 36
click at [1169, 438] on button "None" at bounding box center [1162, 446] width 67 height 36
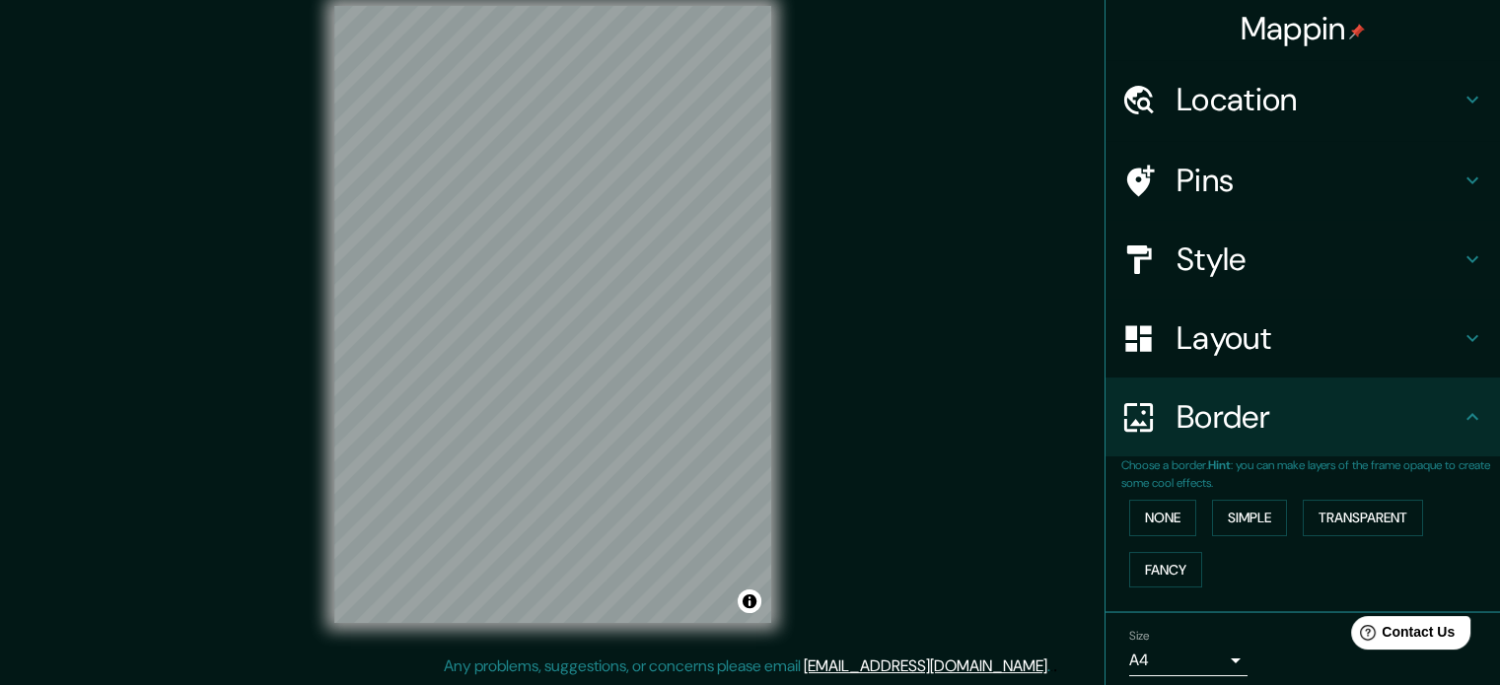
scroll to position [0, 0]
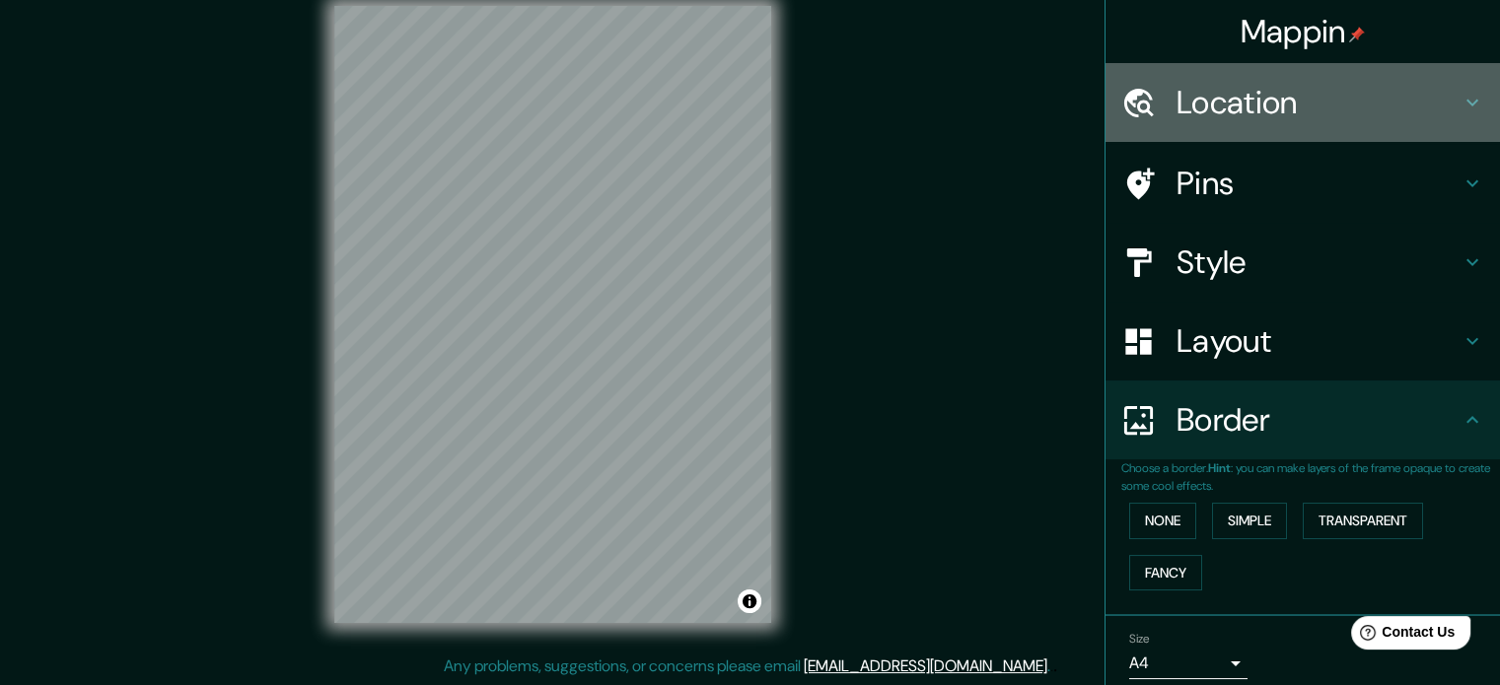
click at [1278, 113] on h4 "Location" at bounding box center [1319, 102] width 284 height 39
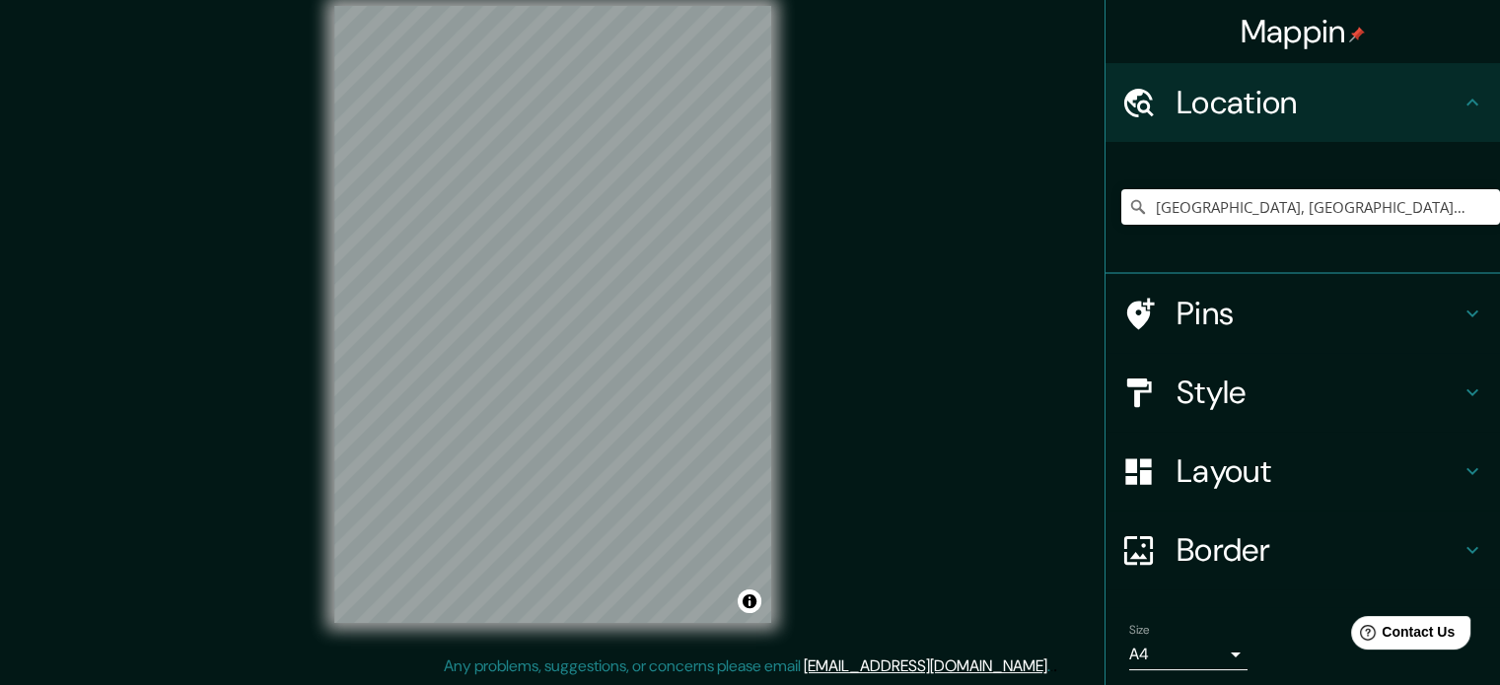
click at [1278, 113] on h4 "Location" at bounding box center [1319, 102] width 284 height 39
click at [1219, 302] on h4 "Pins" at bounding box center [1319, 313] width 284 height 39
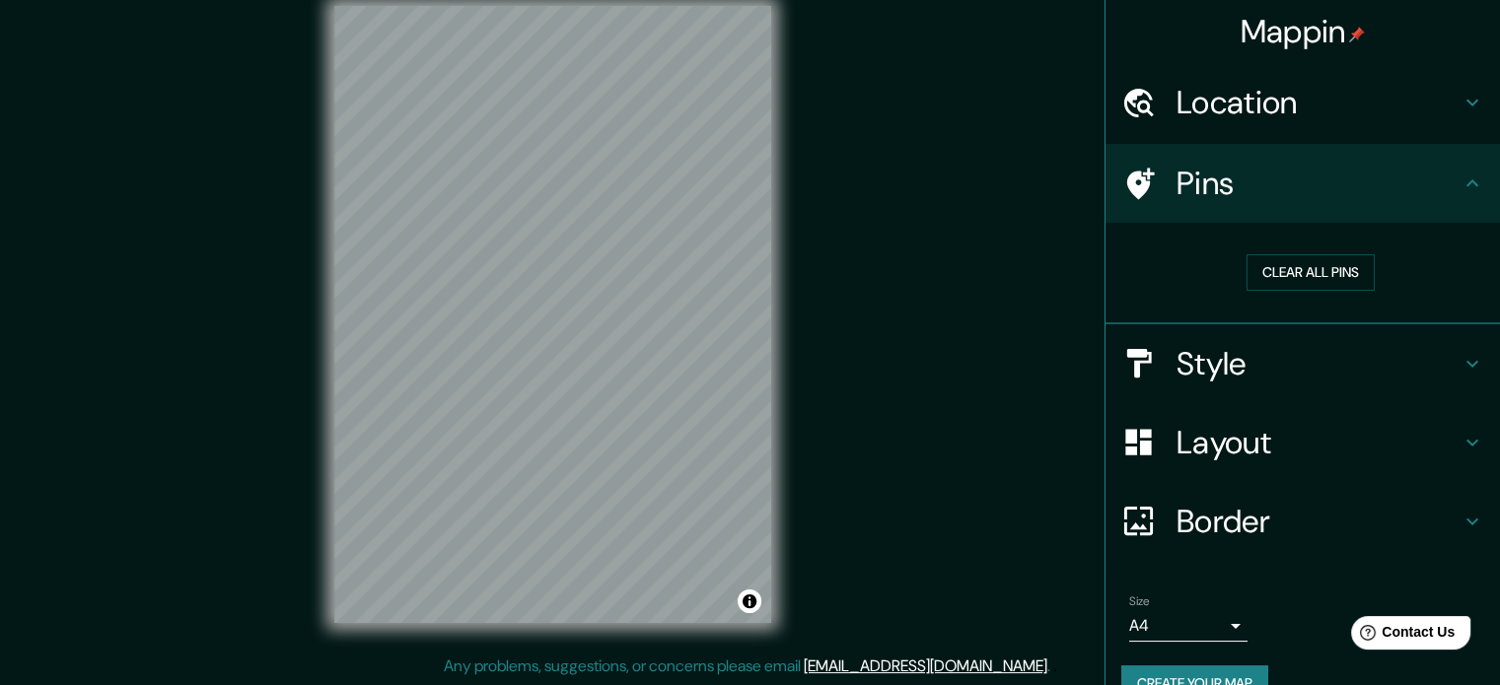
click at [1330, 161] on div "Pins" at bounding box center [1303, 183] width 394 height 79
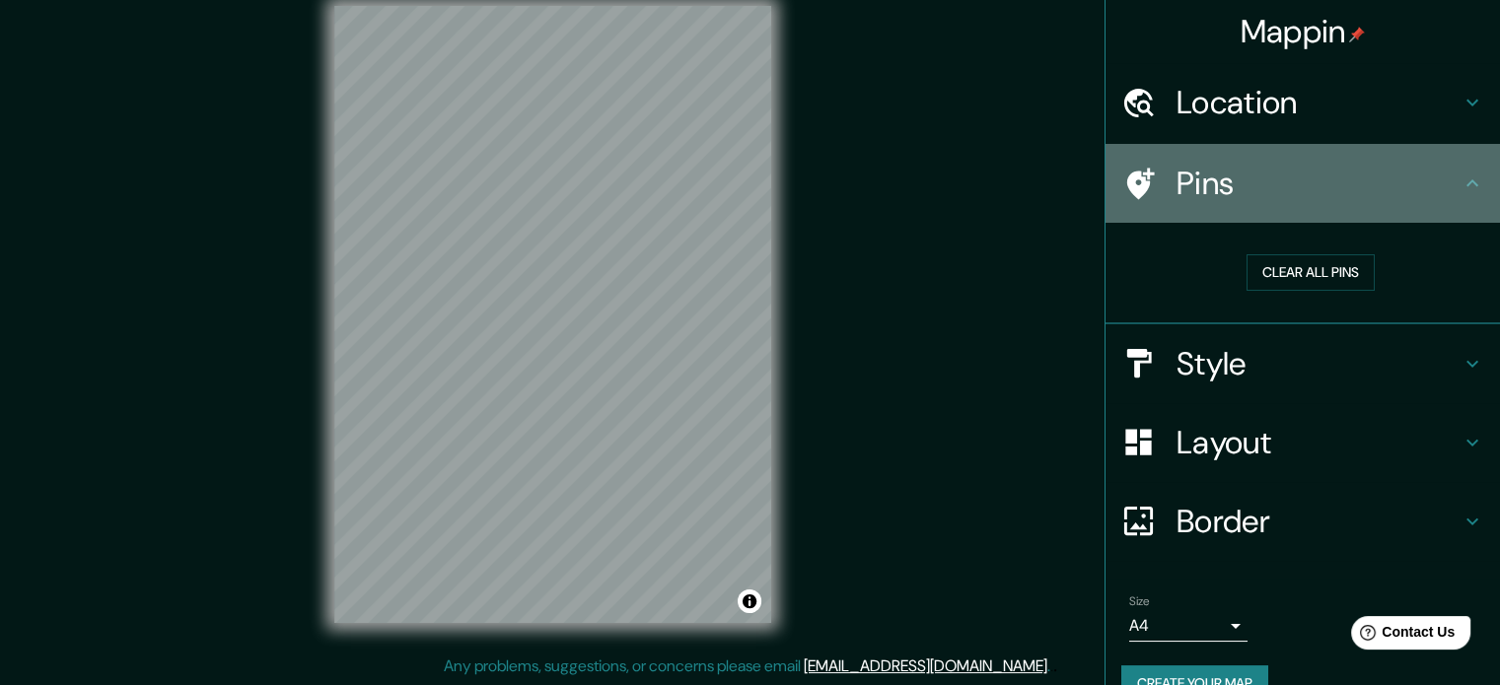
click at [1467, 180] on icon at bounding box center [1473, 182] width 12 height 7
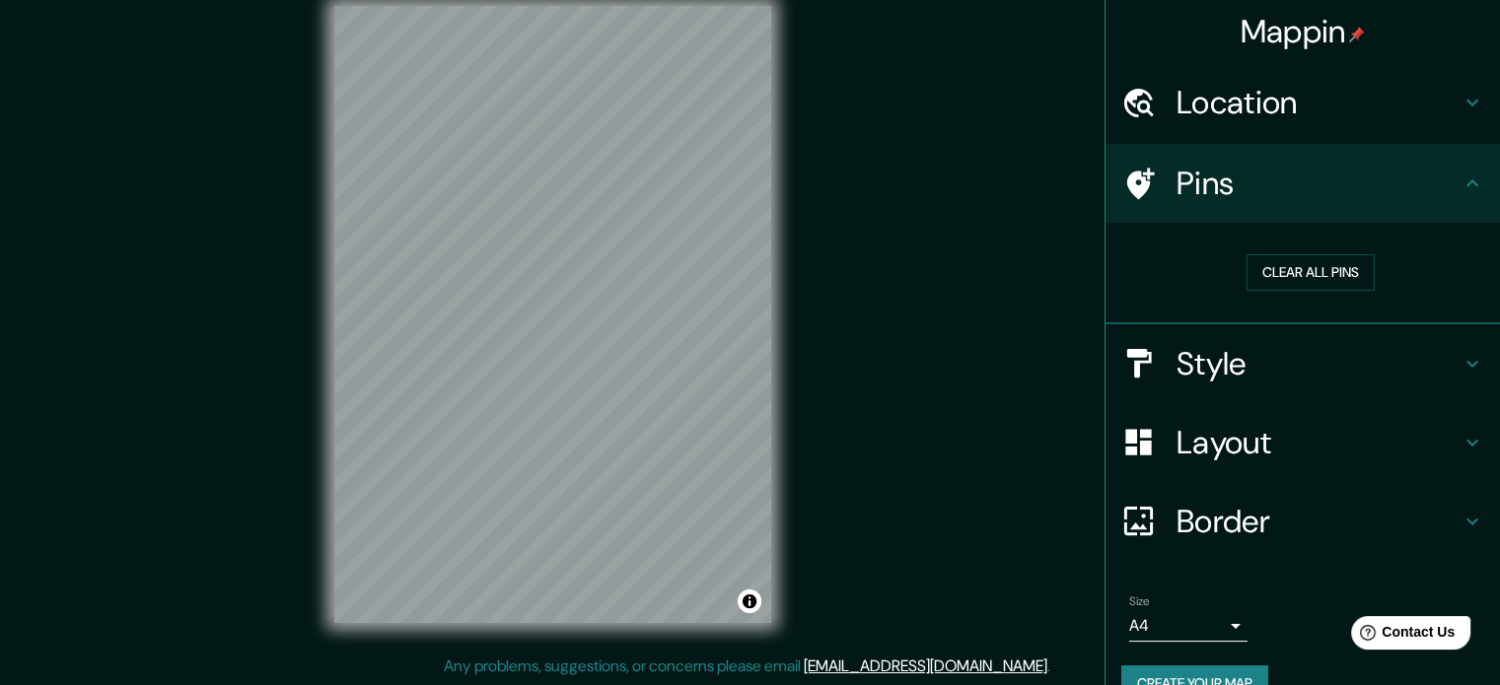
click at [1127, 349] on icon at bounding box center [1139, 363] width 25 height 29
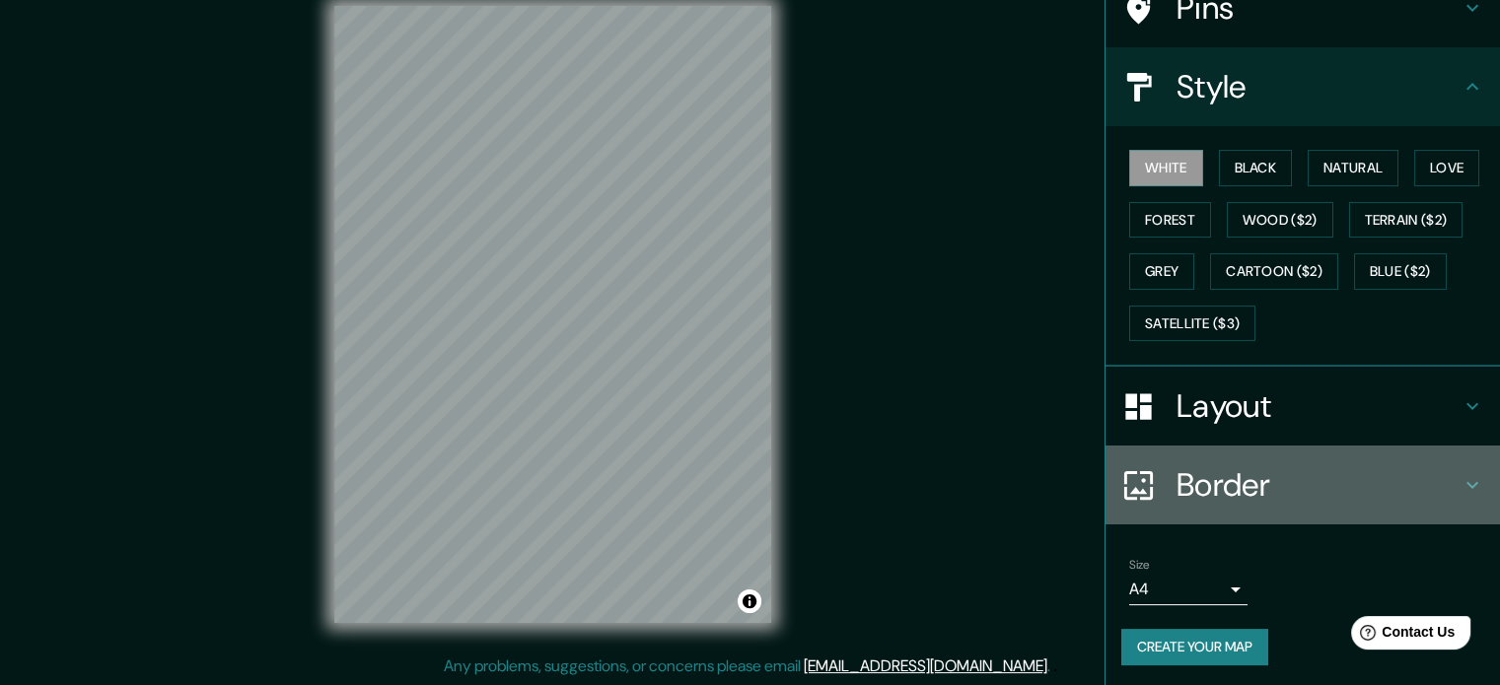
click at [1246, 475] on h4 "Border" at bounding box center [1319, 485] width 284 height 39
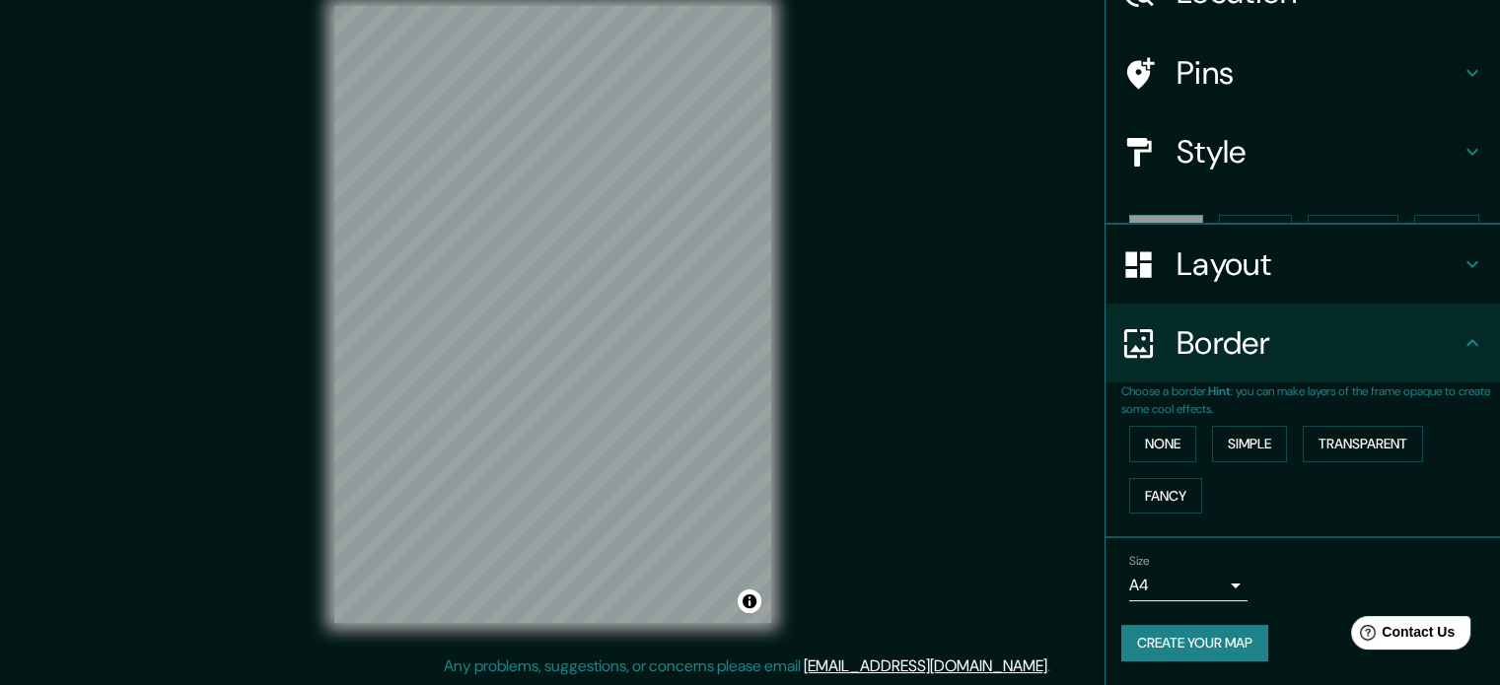
scroll to position [75, 0]
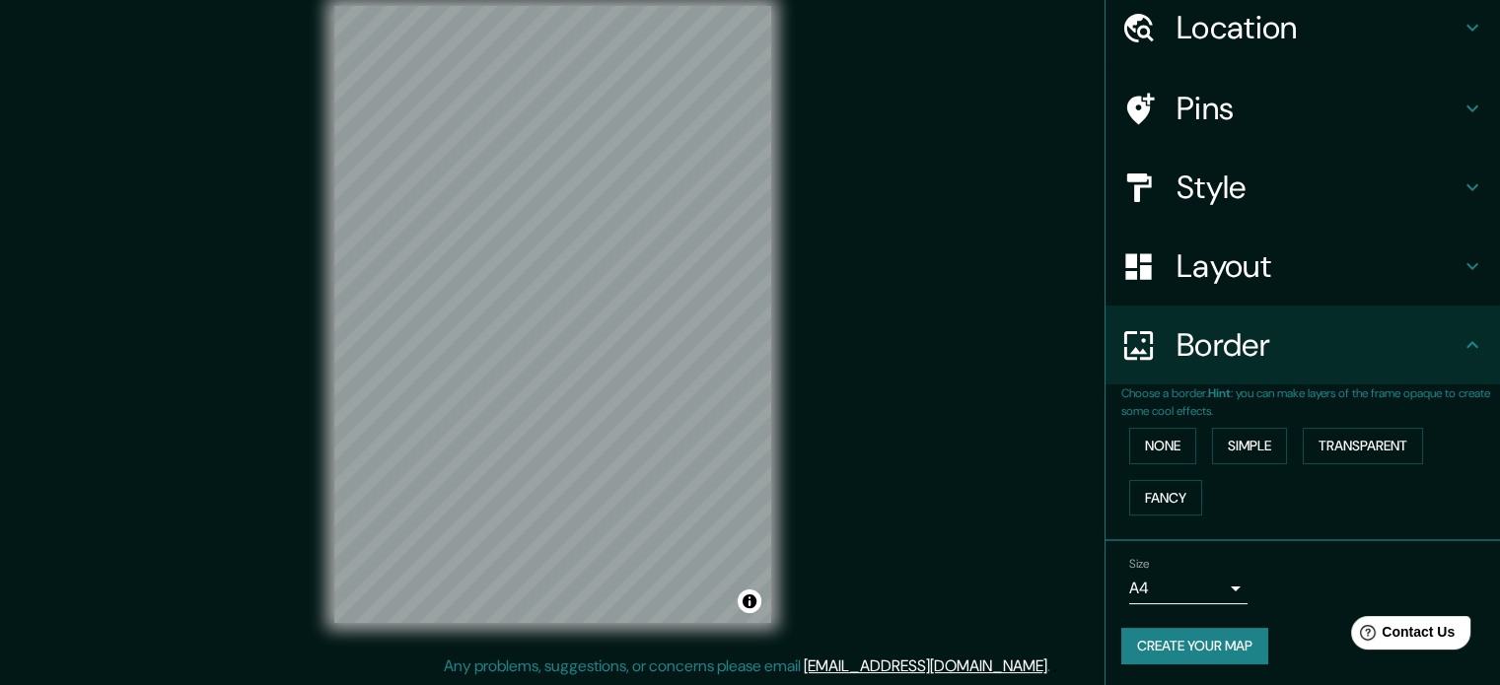
click at [1467, 338] on icon at bounding box center [1473, 345] width 24 height 24
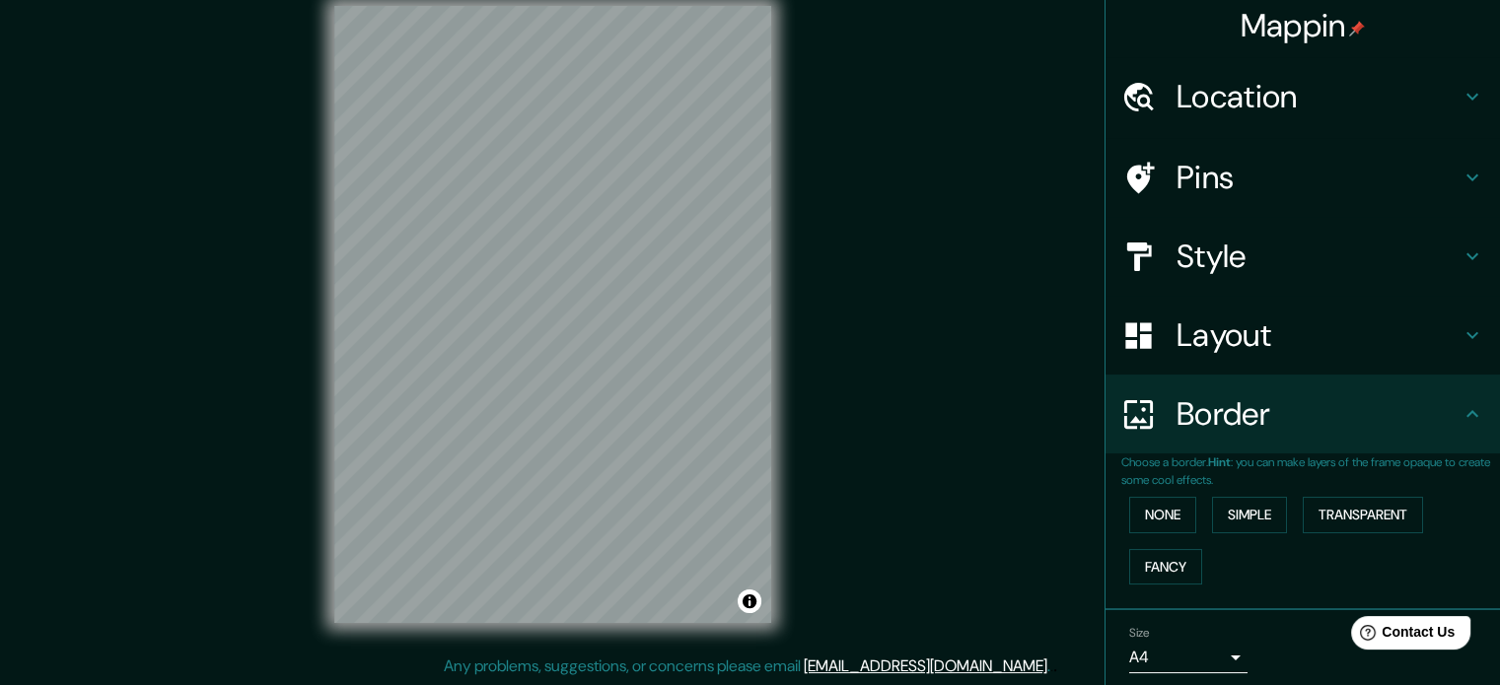
scroll to position [0, 0]
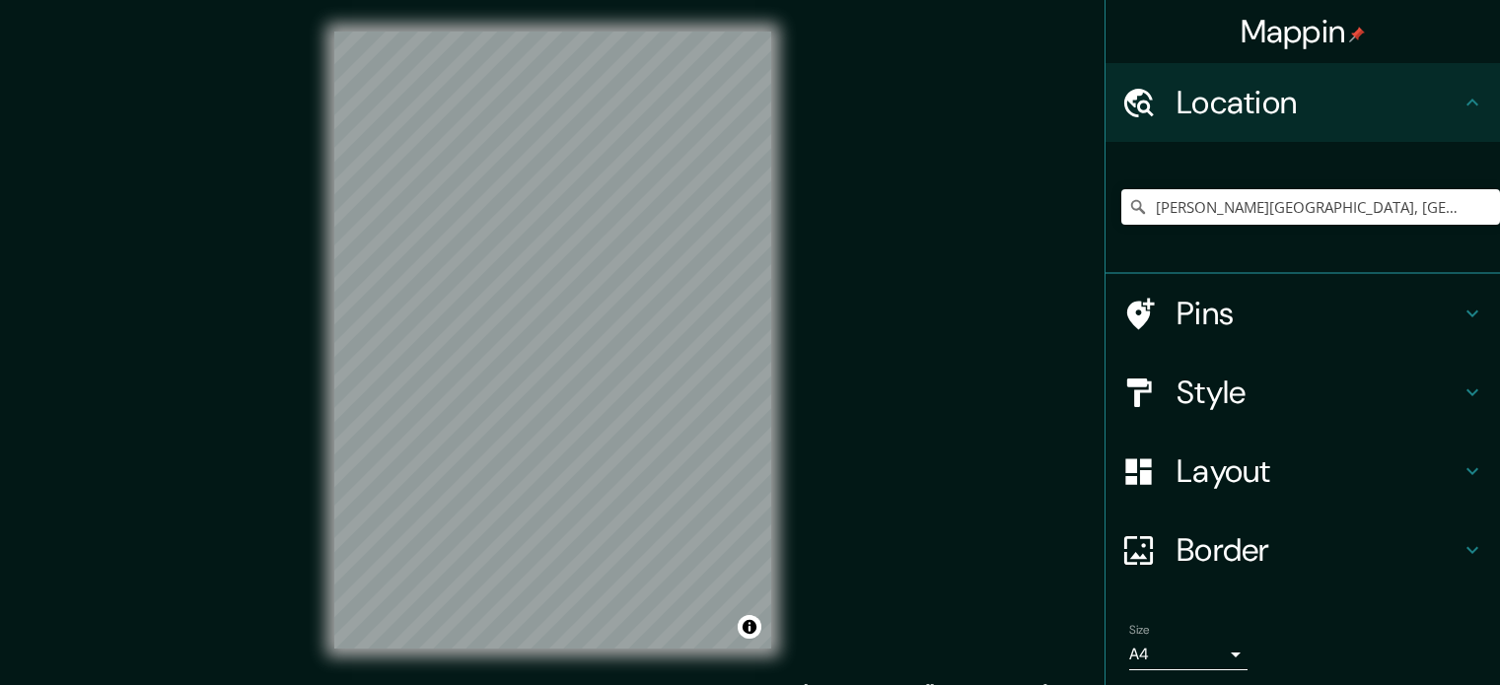
scroll to position [24, 0]
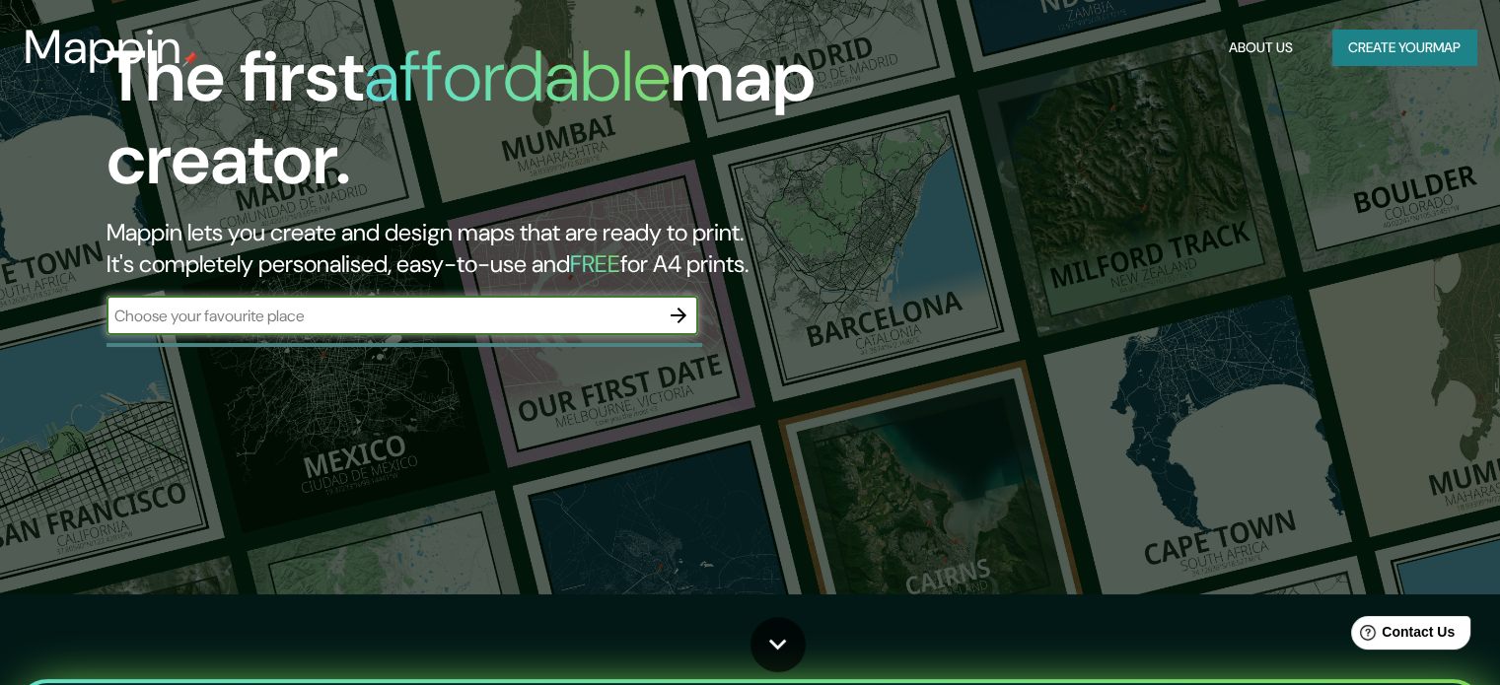
scroll to position [99, 0]
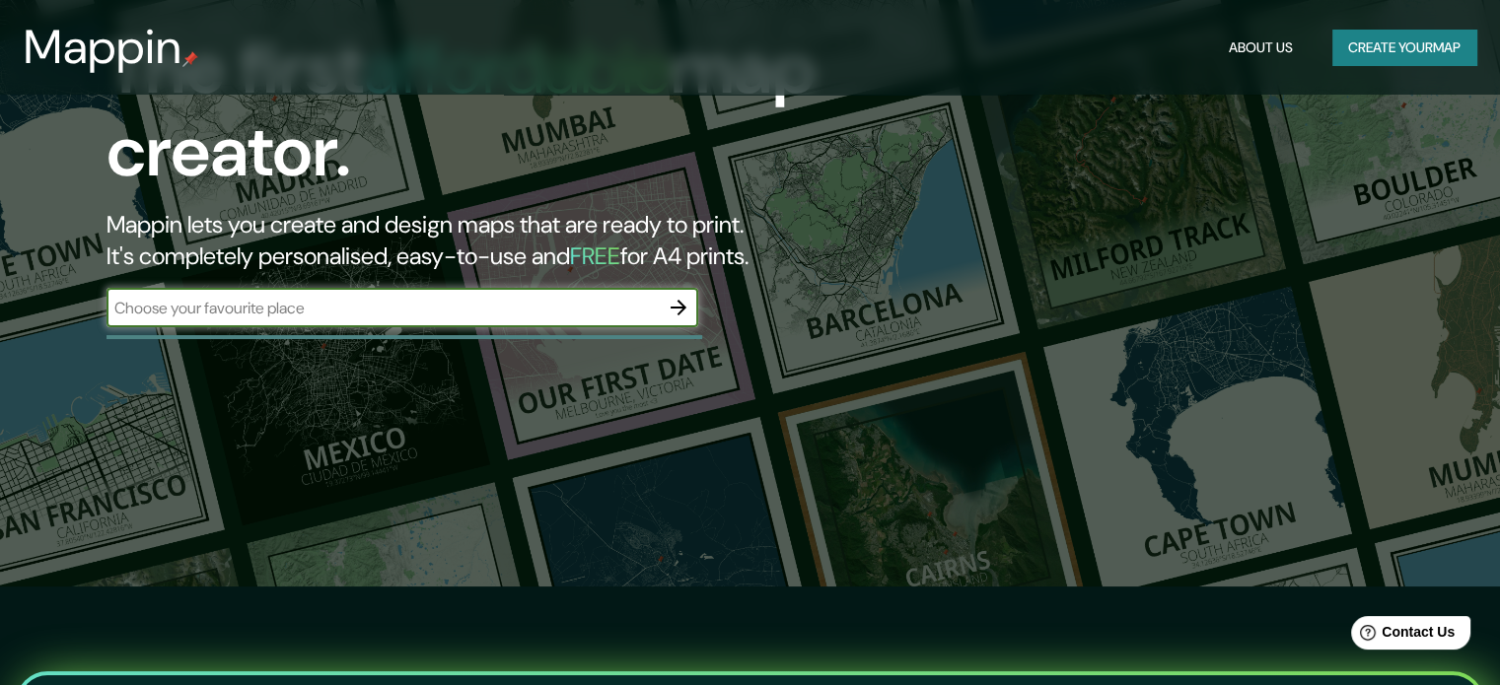
click at [408, 311] on input "text" at bounding box center [383, 308] width 552 height 23
type input "cercado de lima"
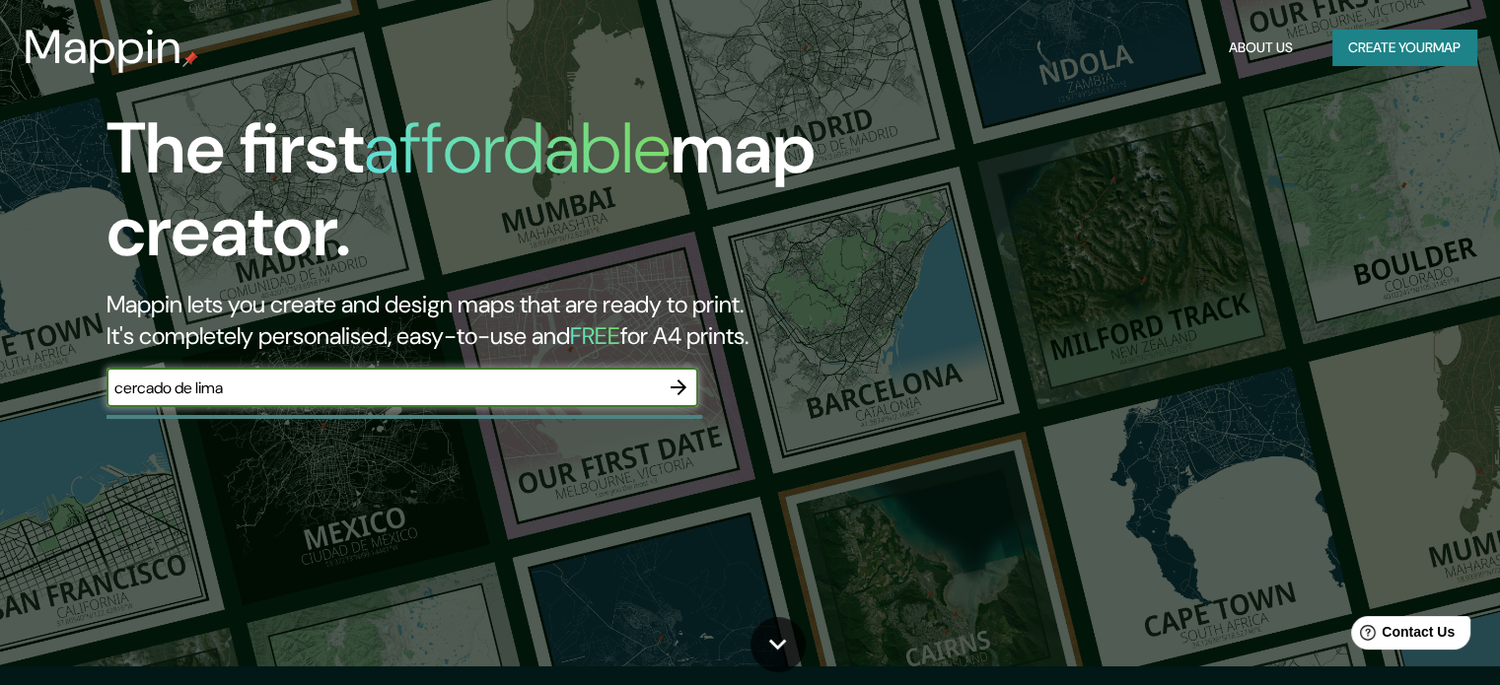
scroll to position [0, 0]
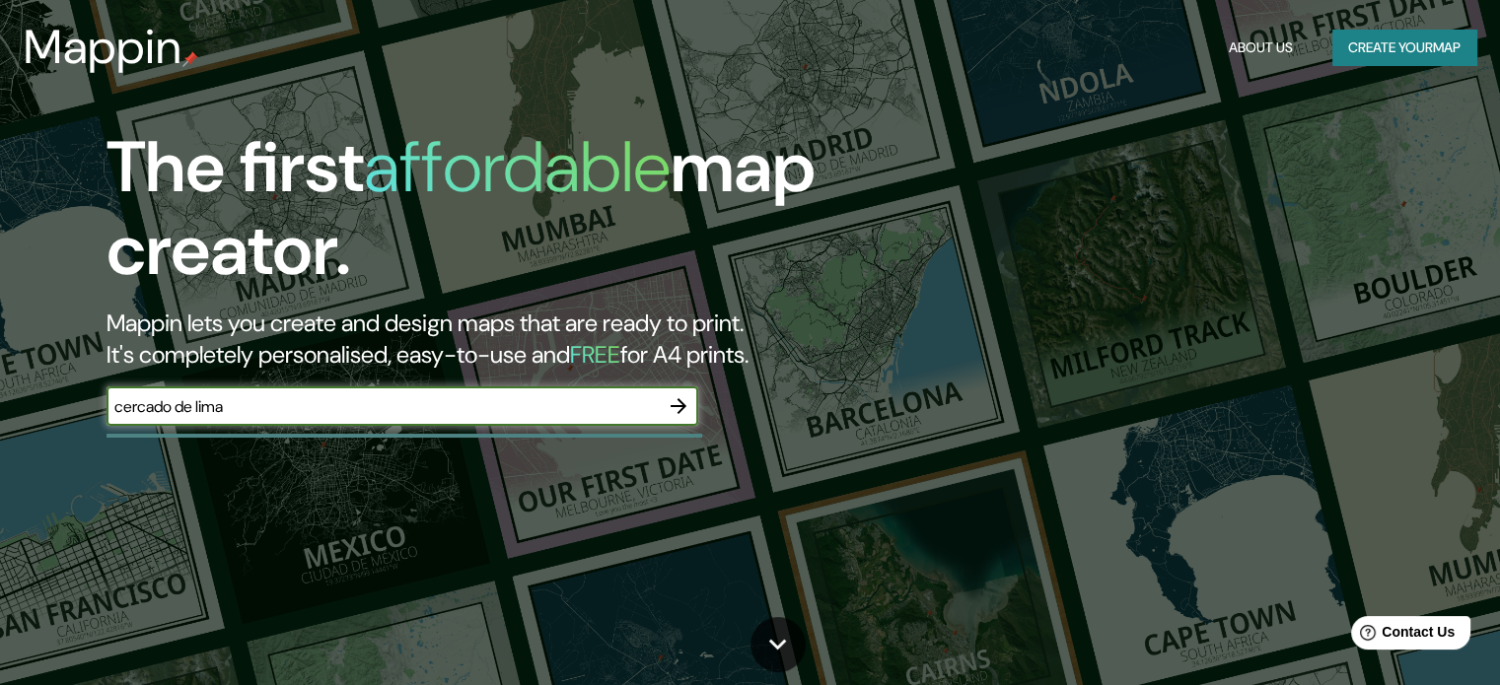
click at [685, 411] on icon "button" at bounding box center [679, 406] width 24 height 24
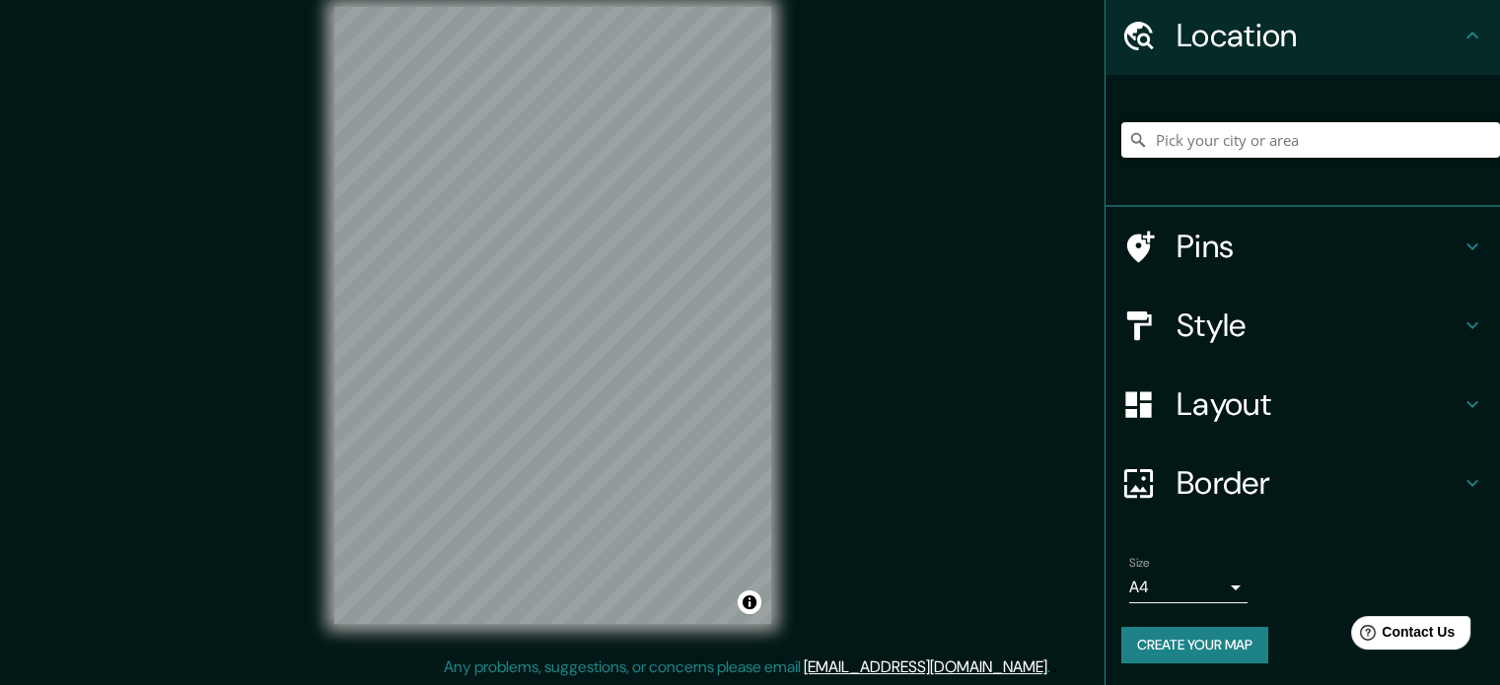
scroll to position [26, 0]
